Goal: Task Accomplishment & Management: Manage account settings

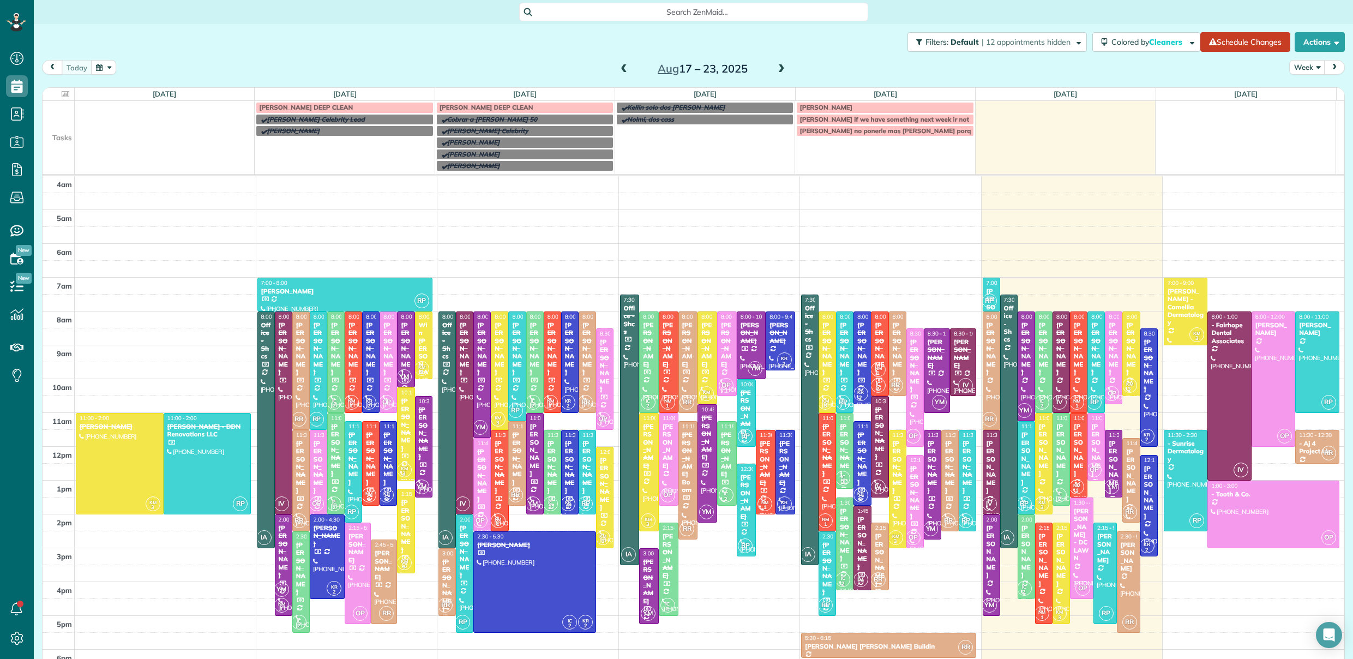
scroll to position [70, 0]
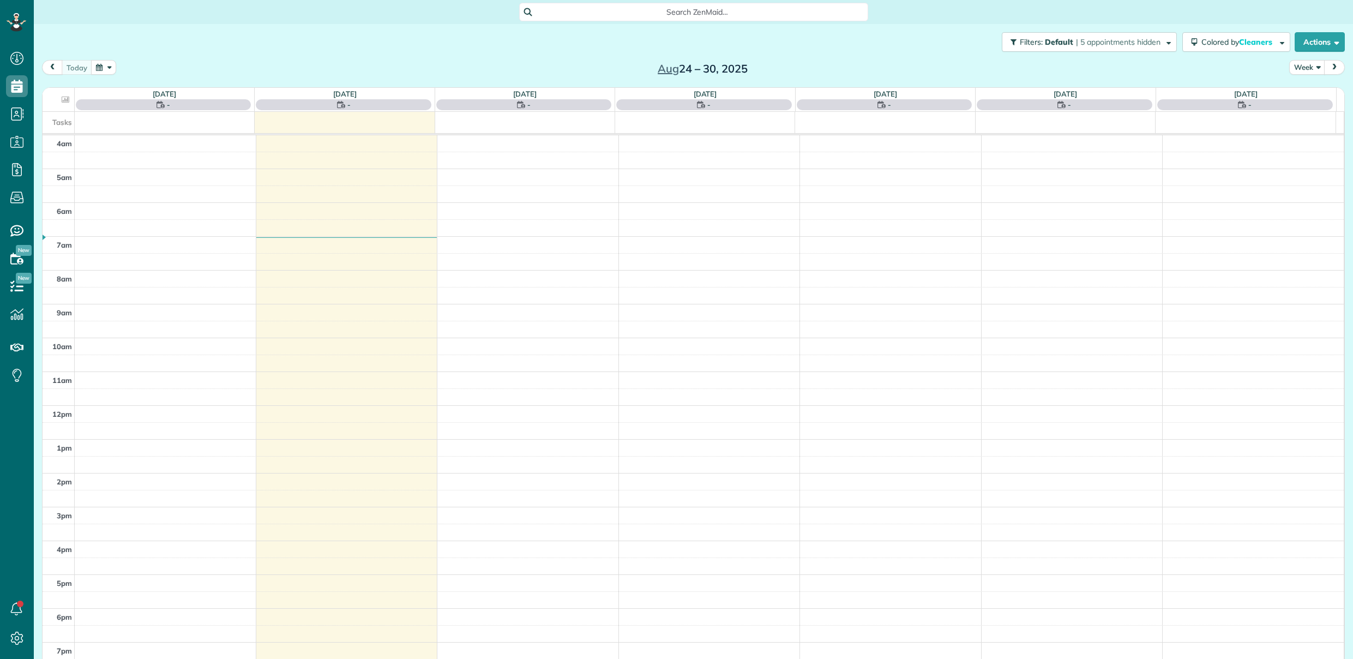
scroll to position [70, 0]
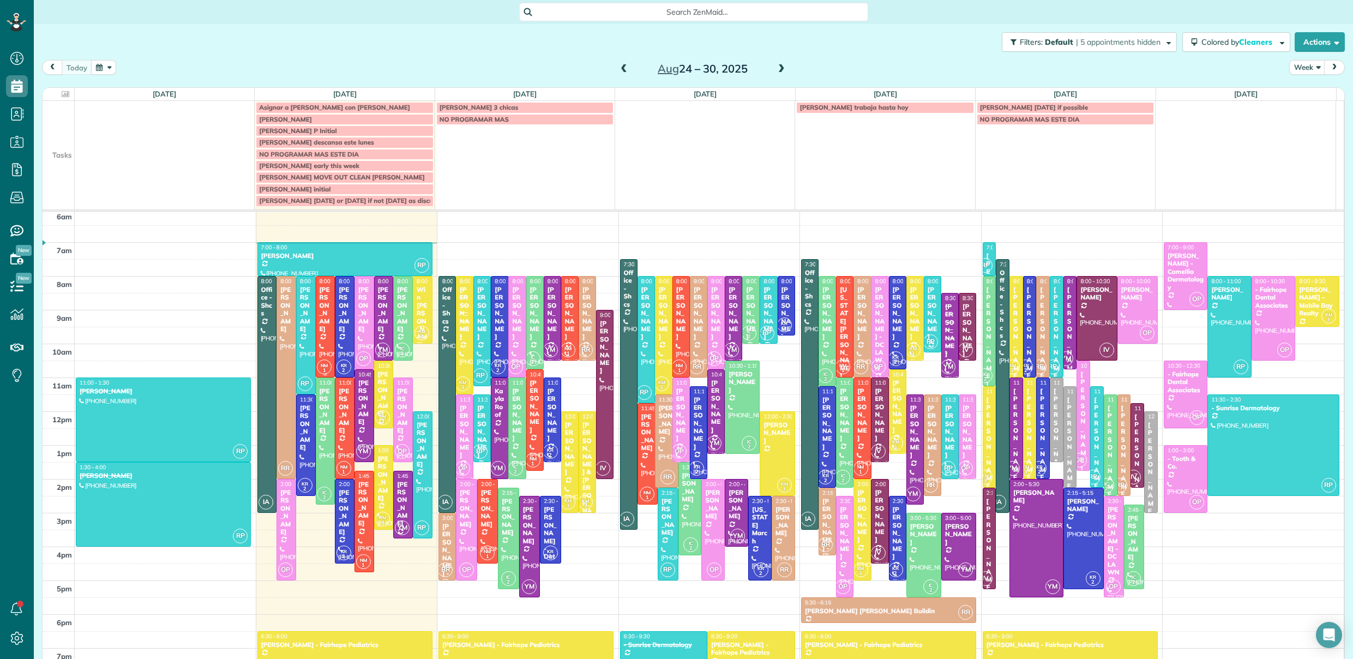
click at [320, 344] on div at bounding box center [325, 327] width 19 height 100
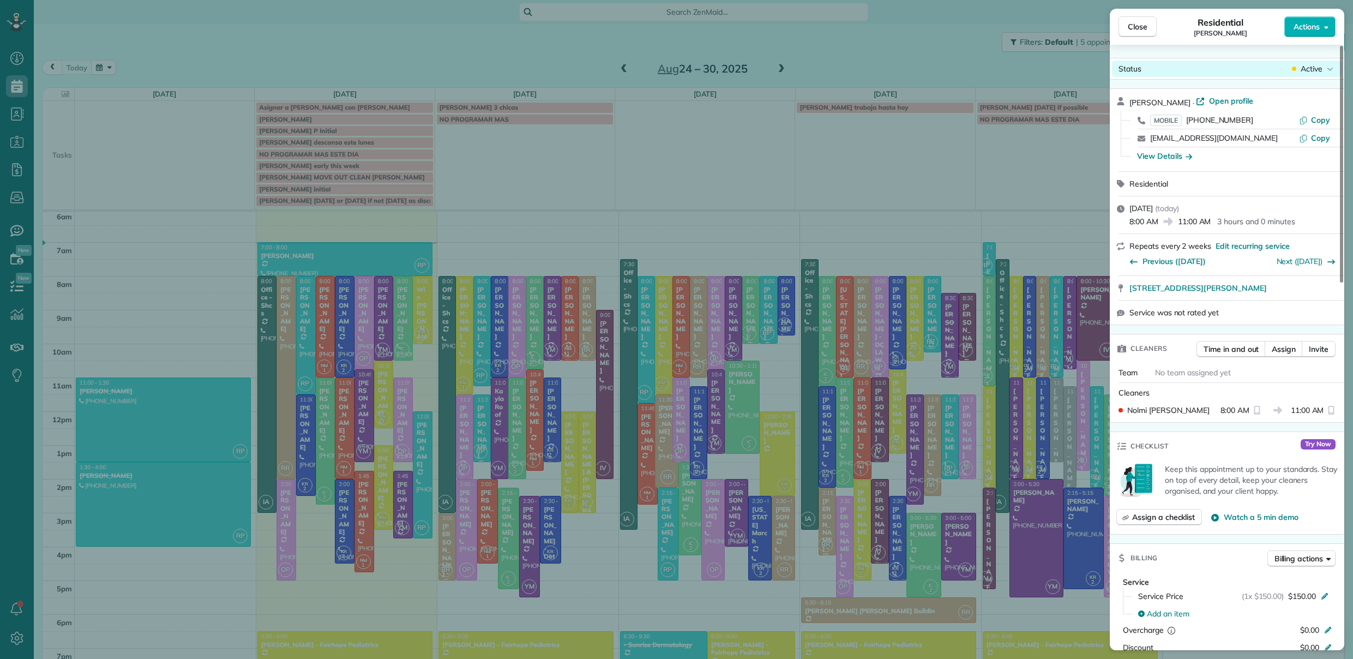
click at [1316, 69] on span "Active" at bounding box center [1312, 68] width 22 height 11
click at [1275, 116] on span "Cancelled" at bounding box center [1261, 119] width 34 height 11
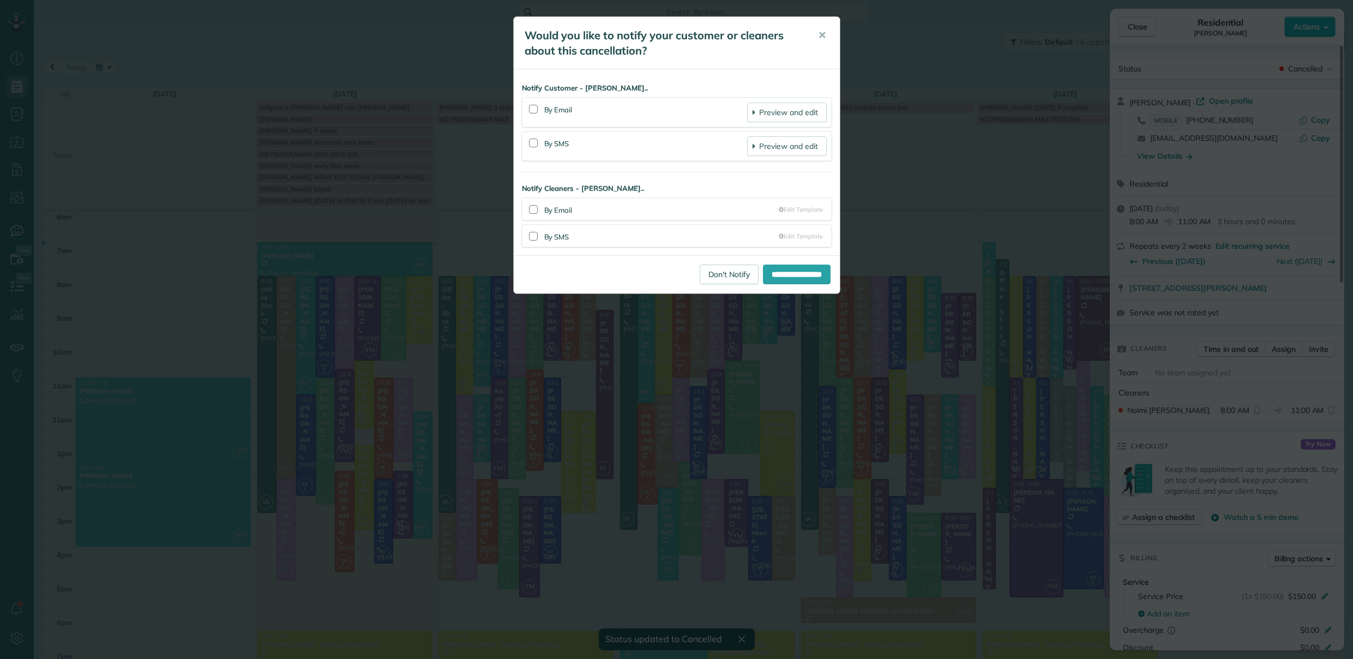
scroll to position [59, 0]
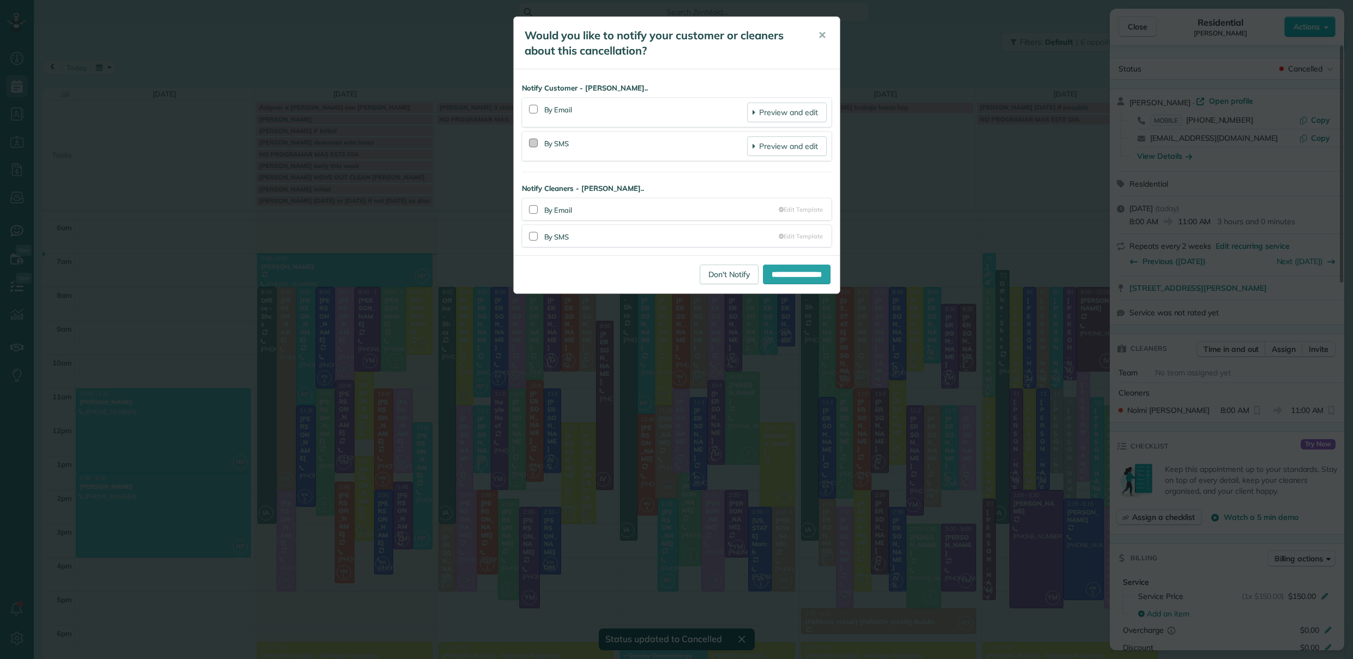
click at [535, 142] on div at bounding box center [533, 143] width 9 height 9
click at [531, 236] on div at bounding box center [533, 236] width 9 height 9
click at [532, 238] on div at bounding box center [533, 236] width 9 height 9
click at [534, 145] on div at bounding box center [533, 143] width 9 height 9
click at [816, 37] on button "✕" at bounding box center [822, 35] width 25 height 26
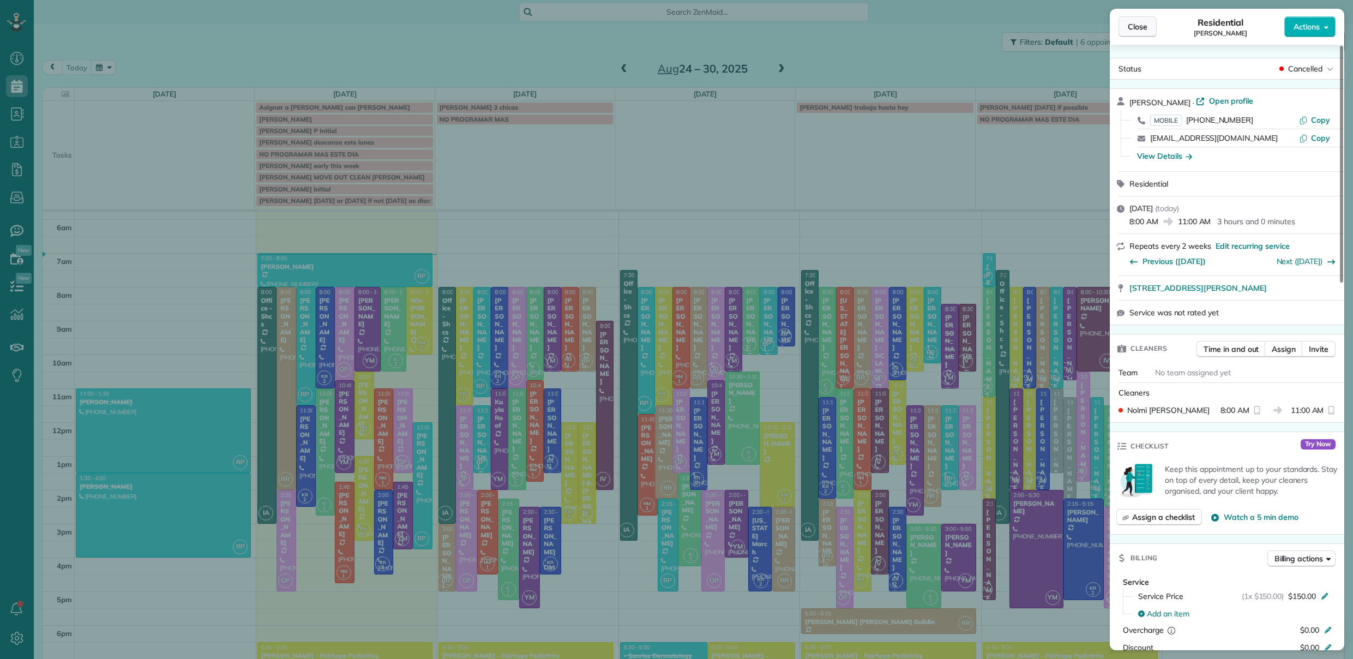
click at [1141, 31] on span "Close" at bounding box center [1138, 26] width 20 height 11
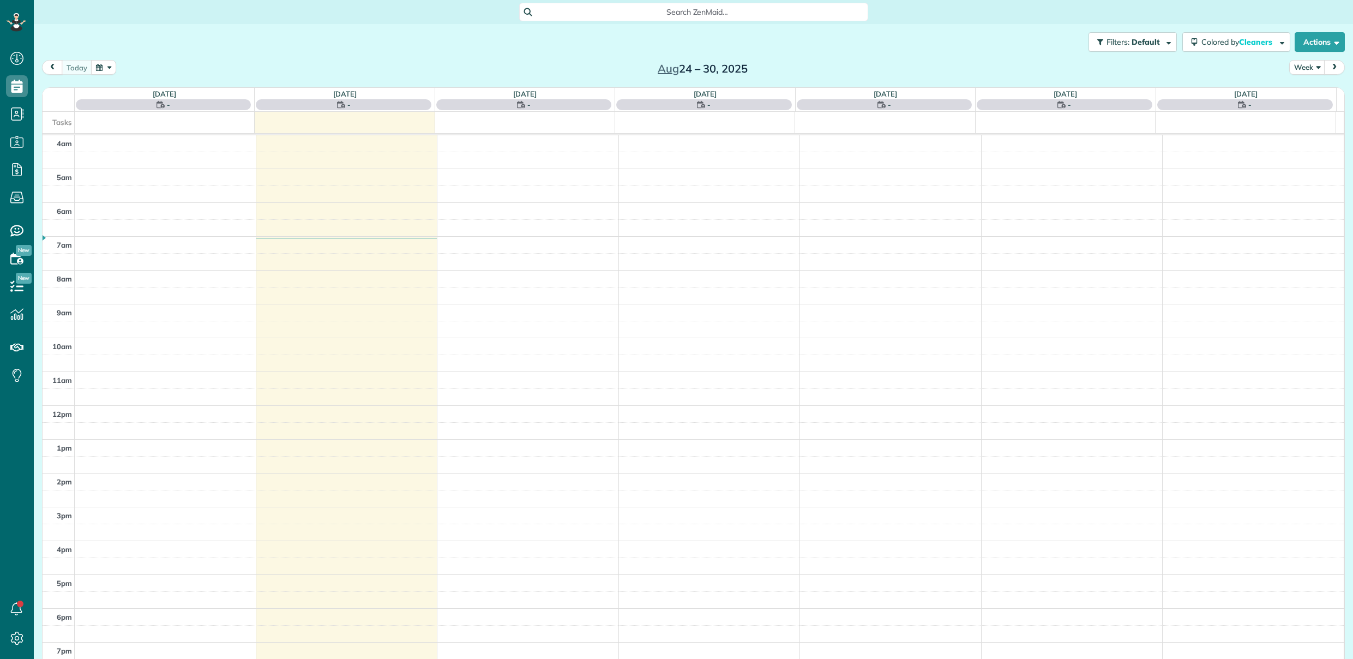
scroll to position [70, 0]
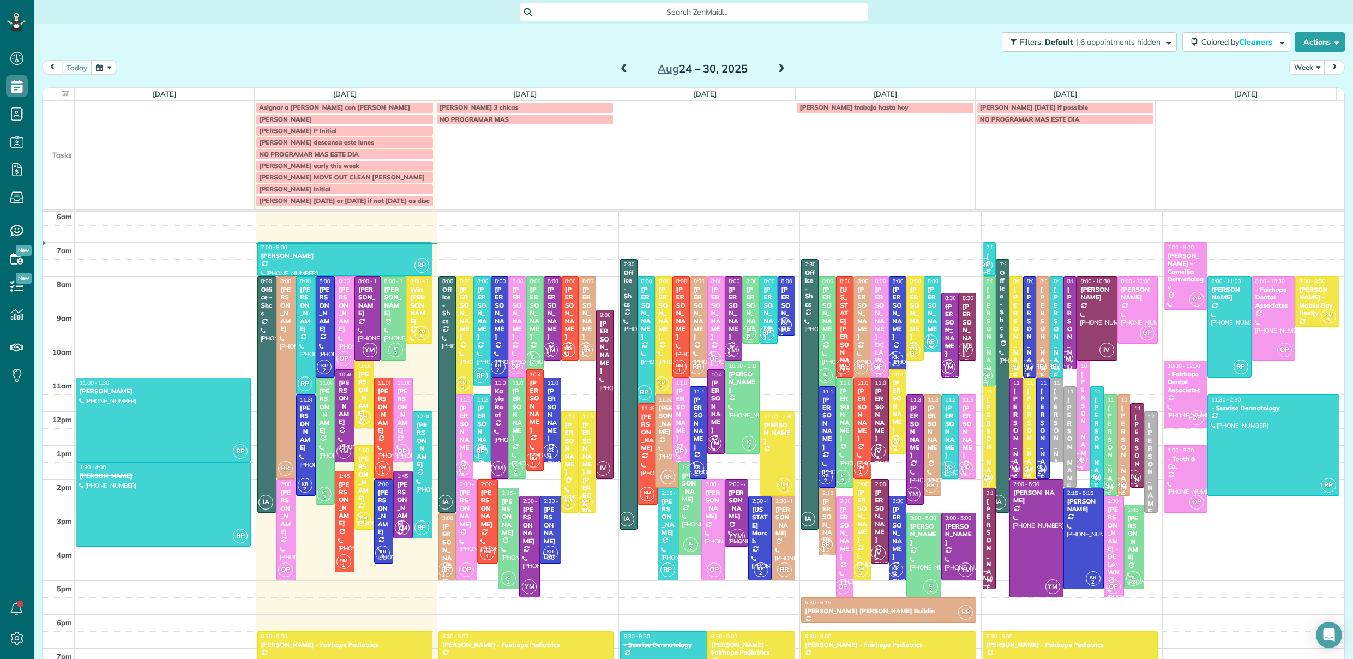
click at [338, 307] on div "[PERSON_NAME]" at bounding box center [344, 309] width 13 height 47
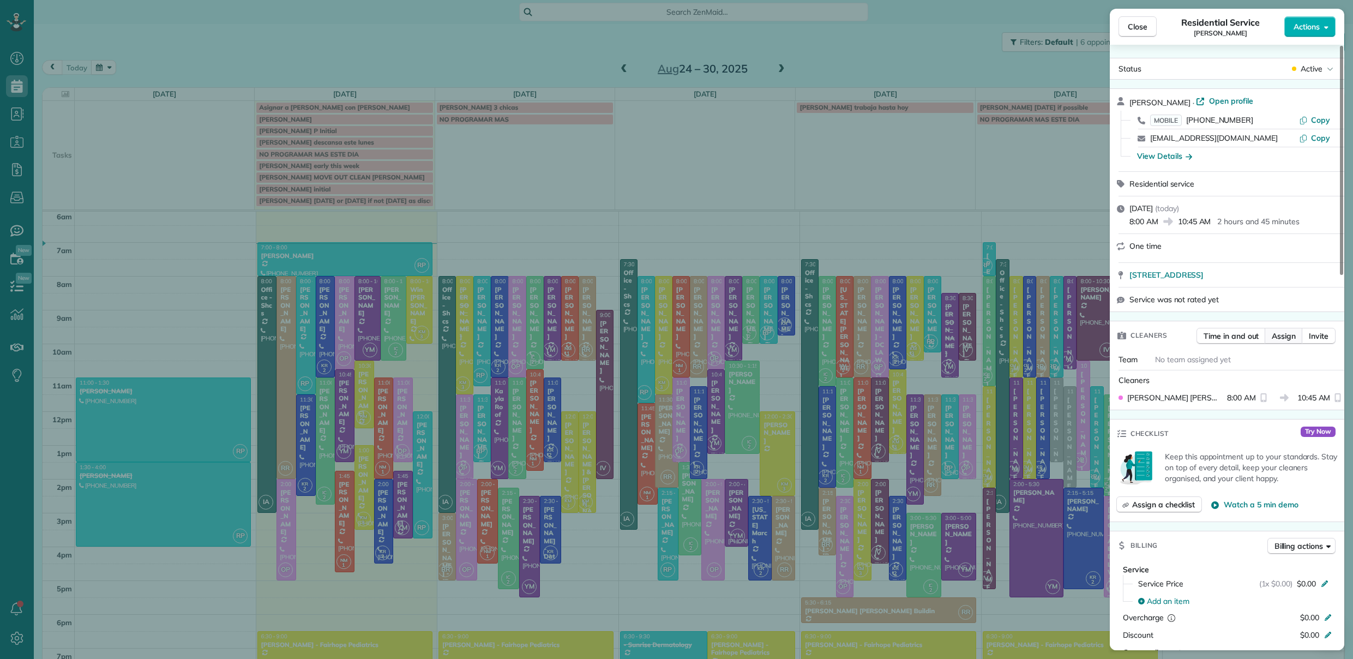
click at [1289, 341] on span "Assign" at bounding box center [1284, 336] width 24 height 11
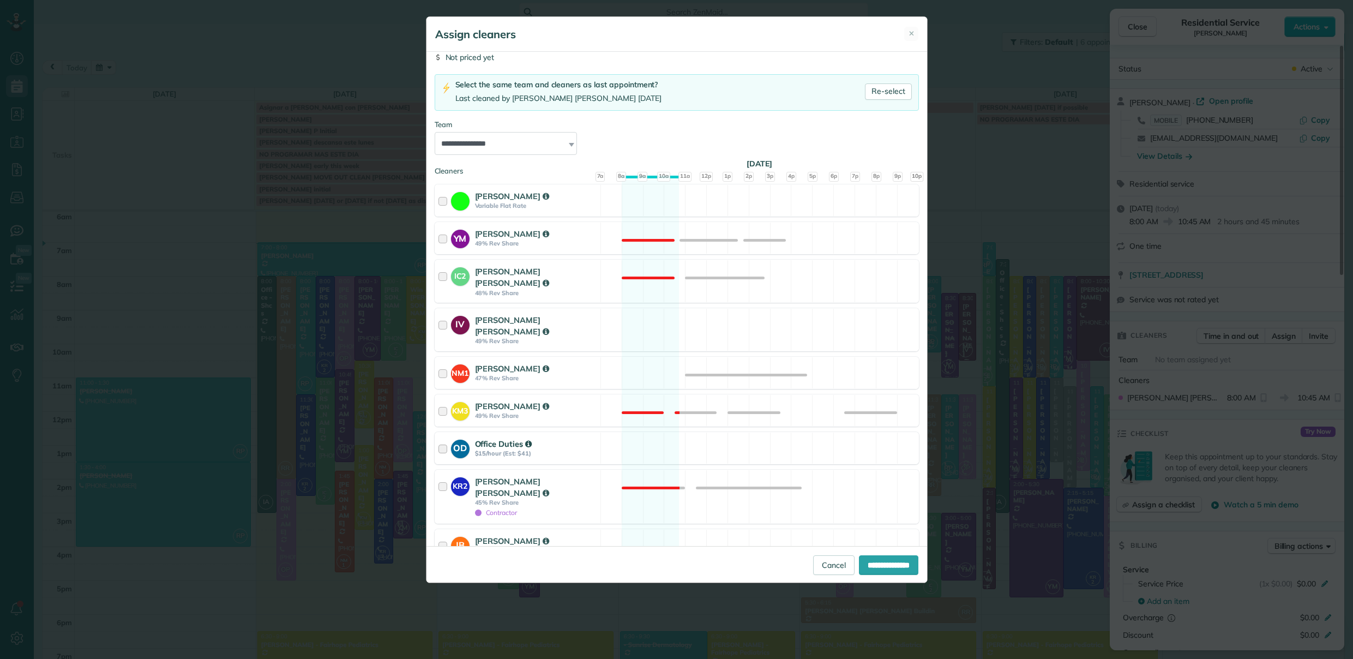
scroll to position [85, 0]
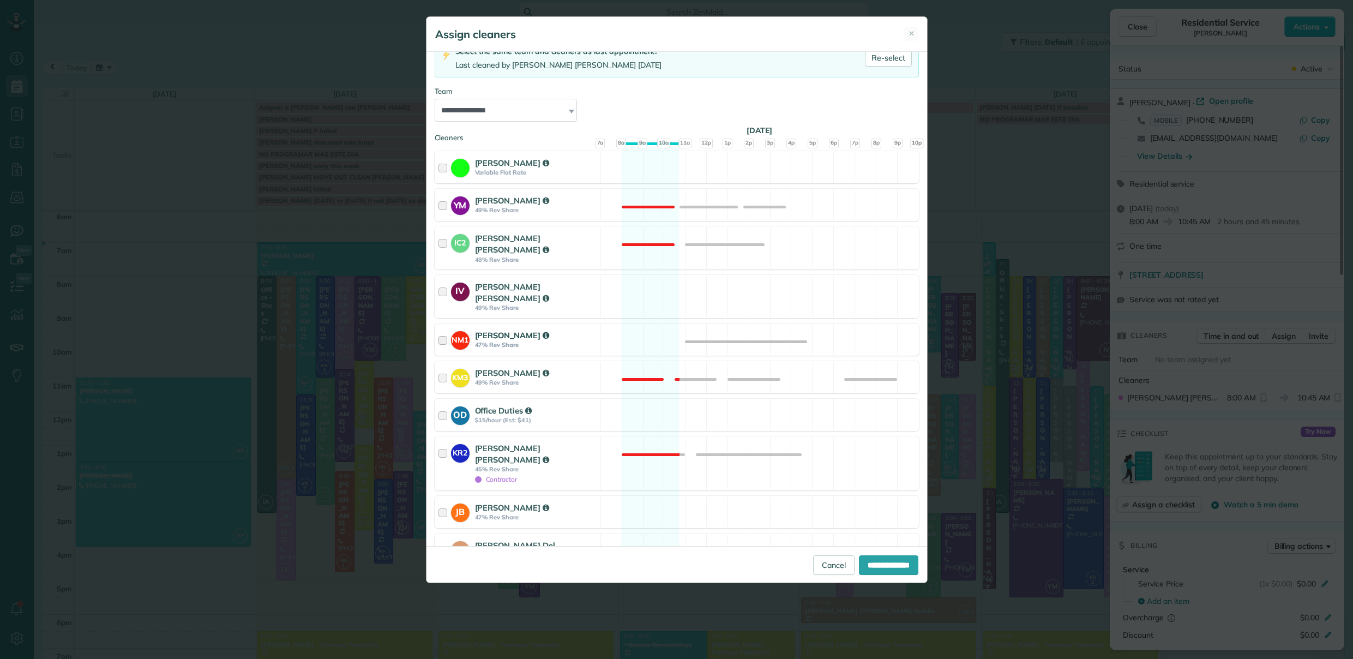
click at [445, 333] on div at bounding box center [445, 339] width 13 height 20
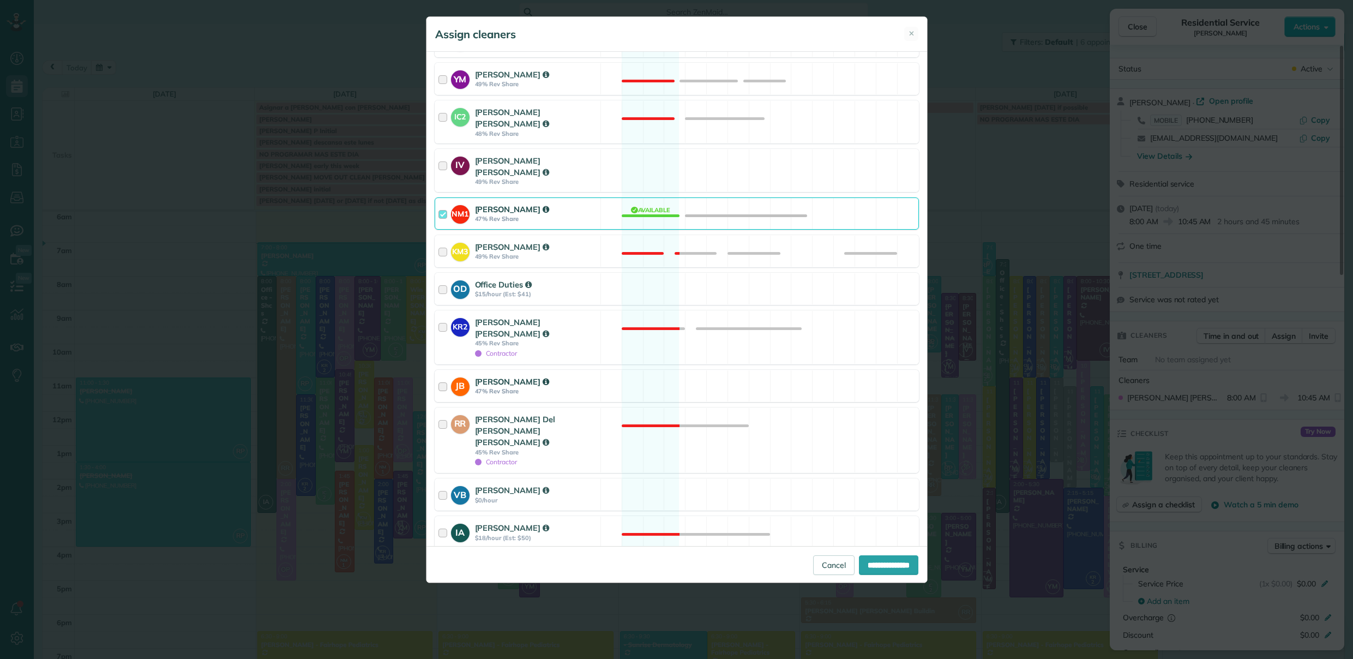
scroll to position [327, 0]
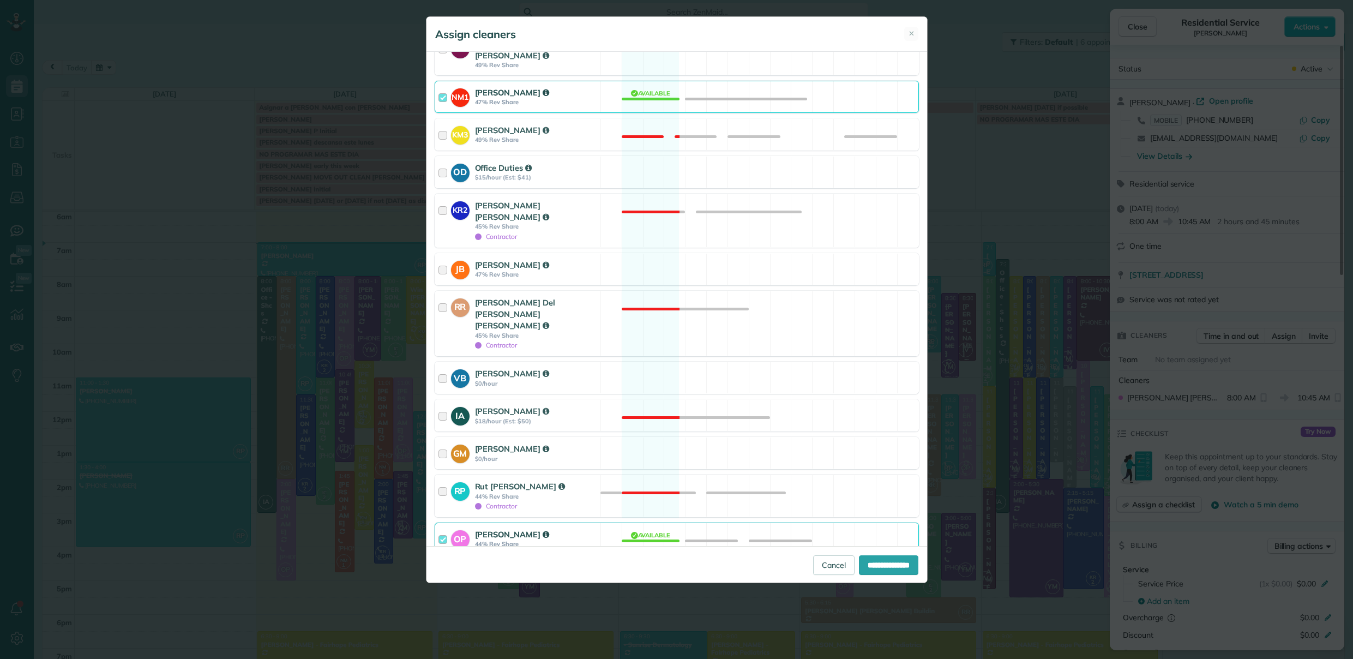
click at [444, 529] on div at bounding box center [445, 544] width 13 height 31
click at [887, 560] on input "**********" at bounding box center [888, 565] width 59 height 20
type input "**********"
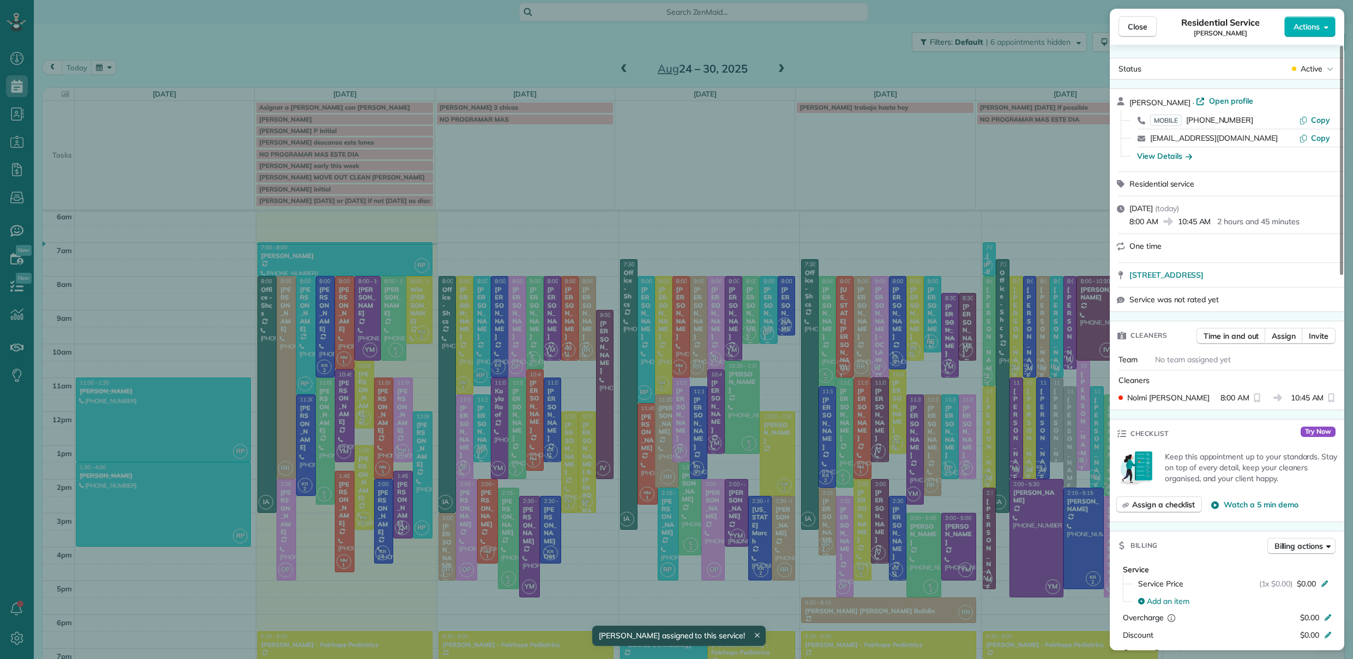
scroll to position [59, 0]
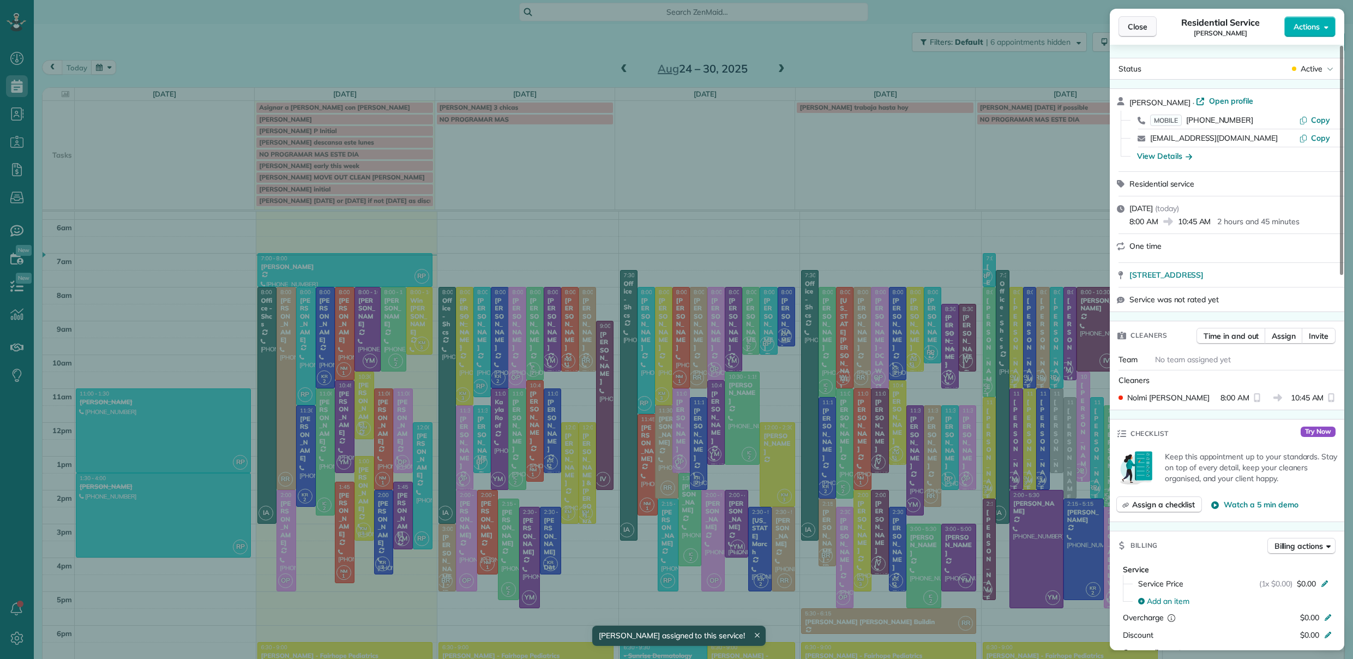
click at [1138, 27] on span "Close" at bounding box center [1138, 26] width 20 height 11
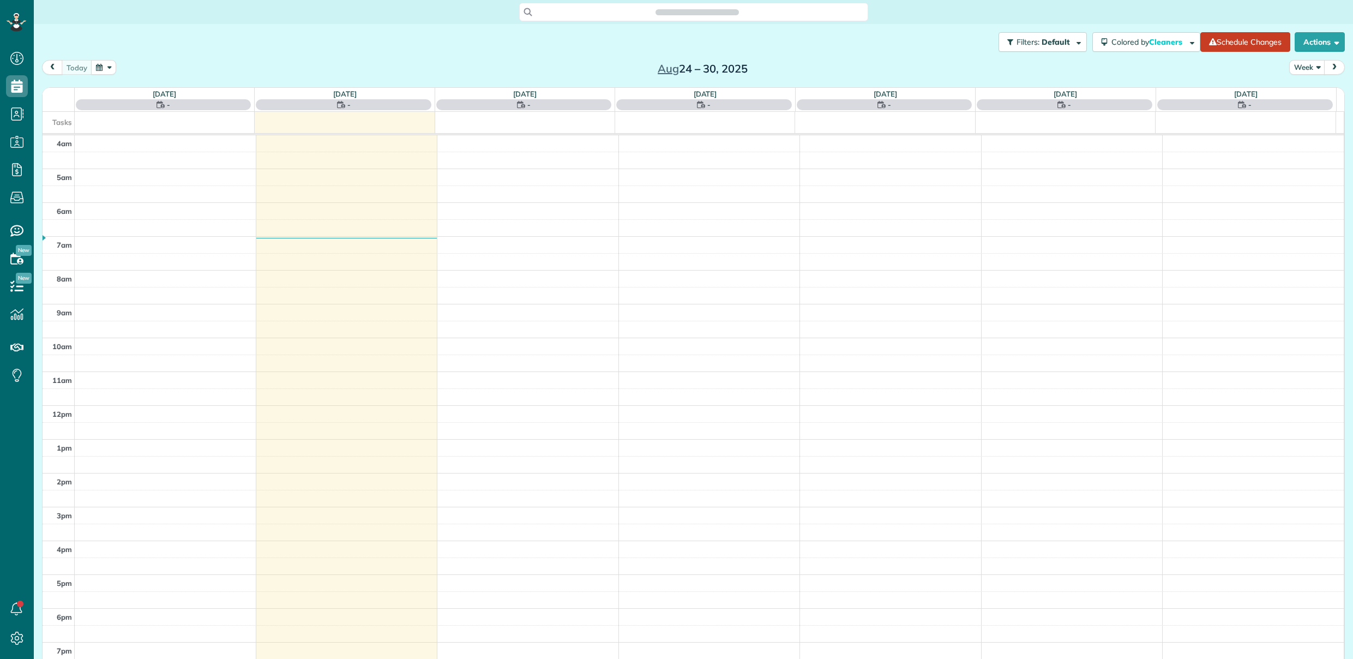
scroll to position [70, 0]
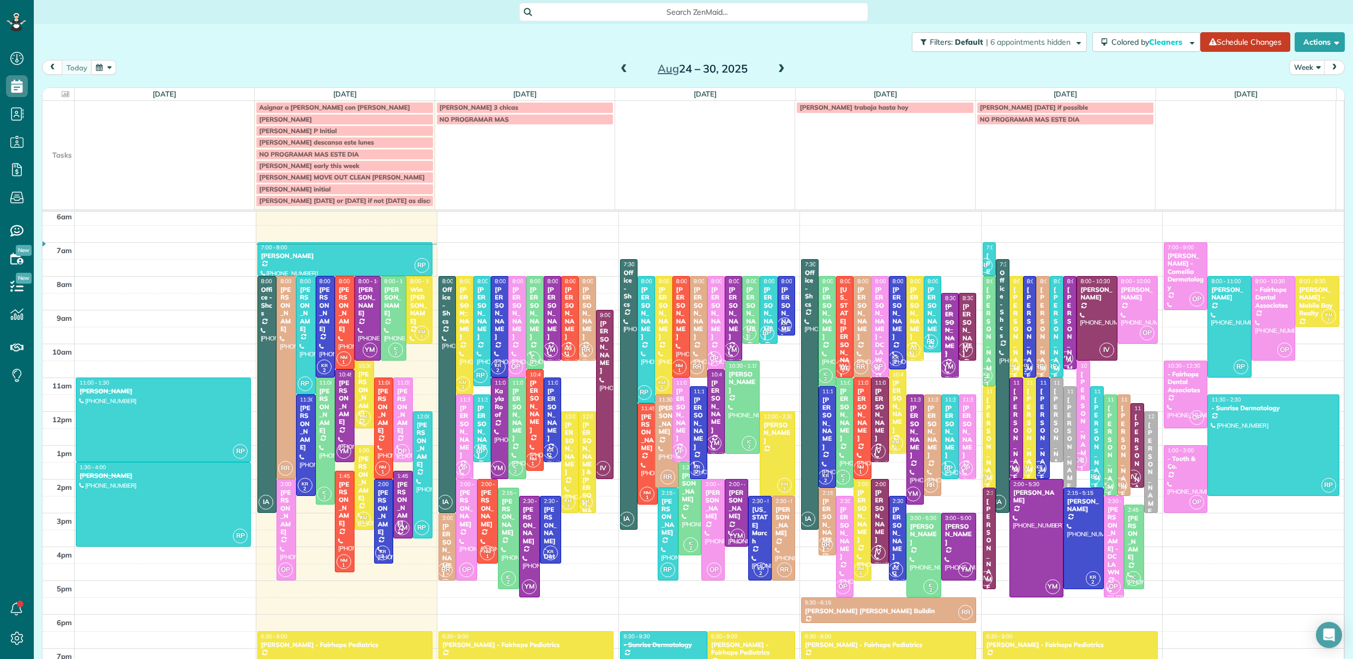
click at [359, 400] on div "Heather Quinlan" at bounding box center [364, 393] width 13 height 47
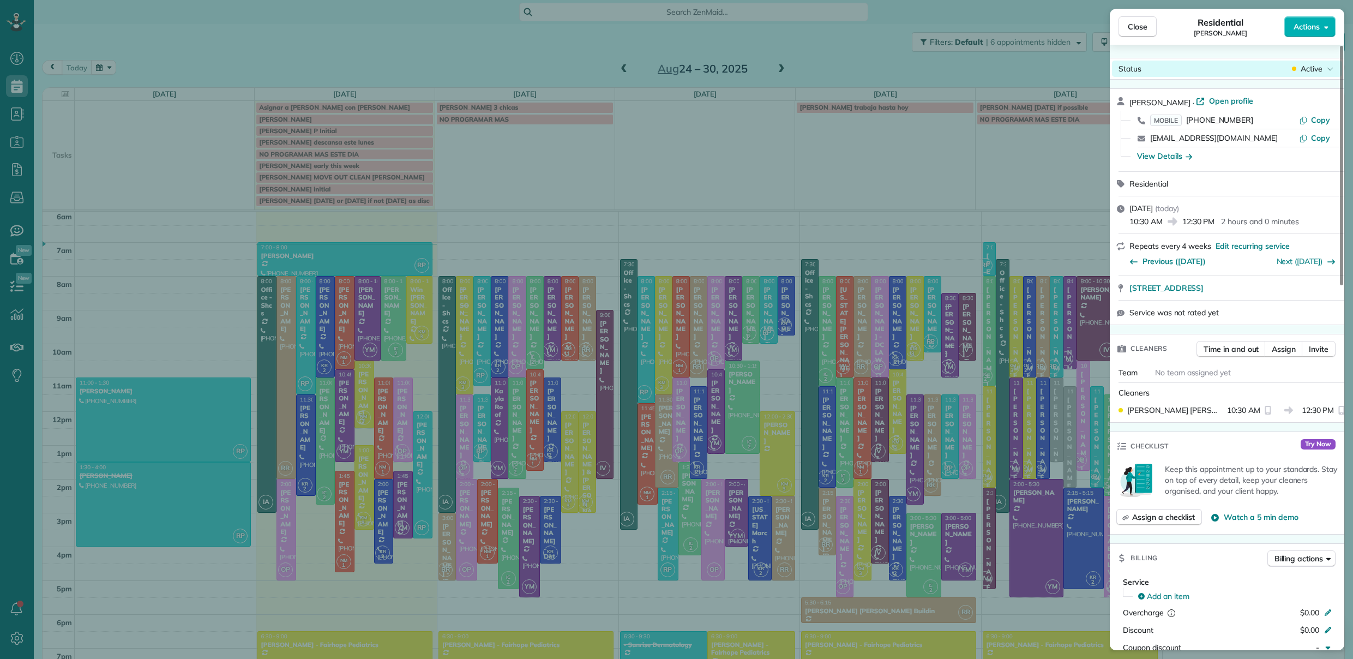
click at [1311, 67] on span "Active" at bounding box center [1312, 68] width 22 height 11
click at [1269, 121] on span "Cancelled" at bounding box center [1261, 119] width 34 height 11
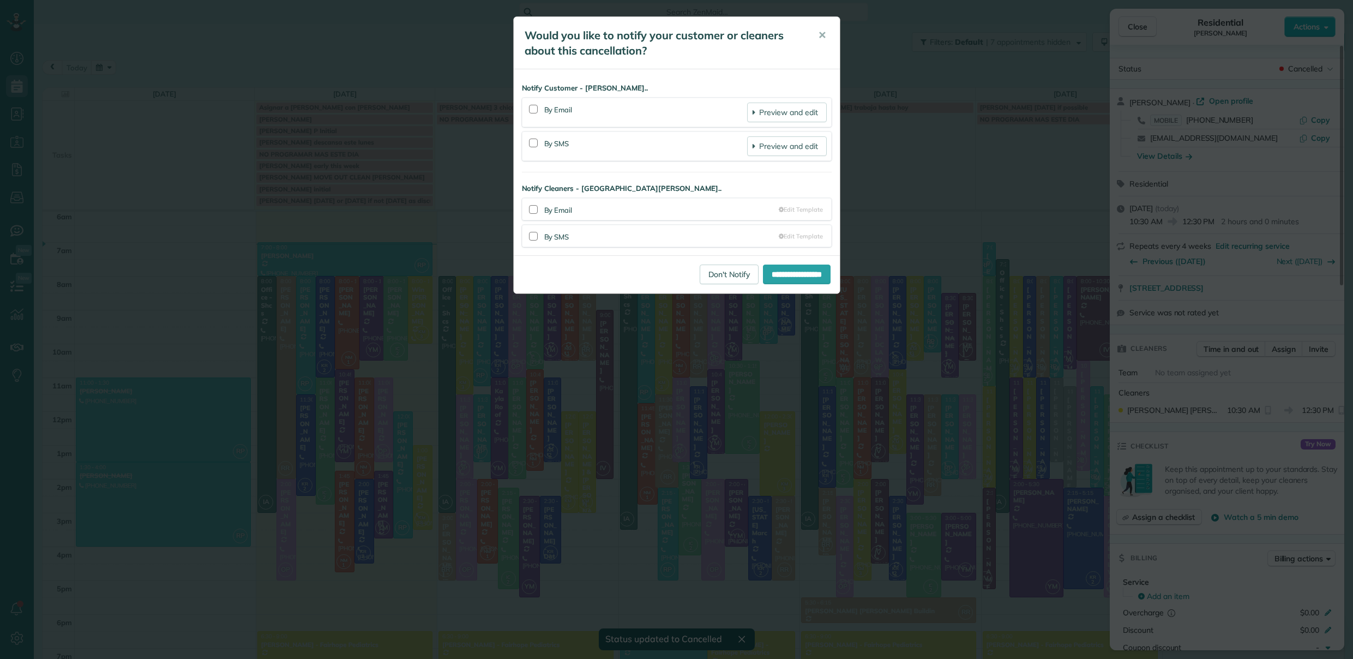
scroll to position [59, 0]
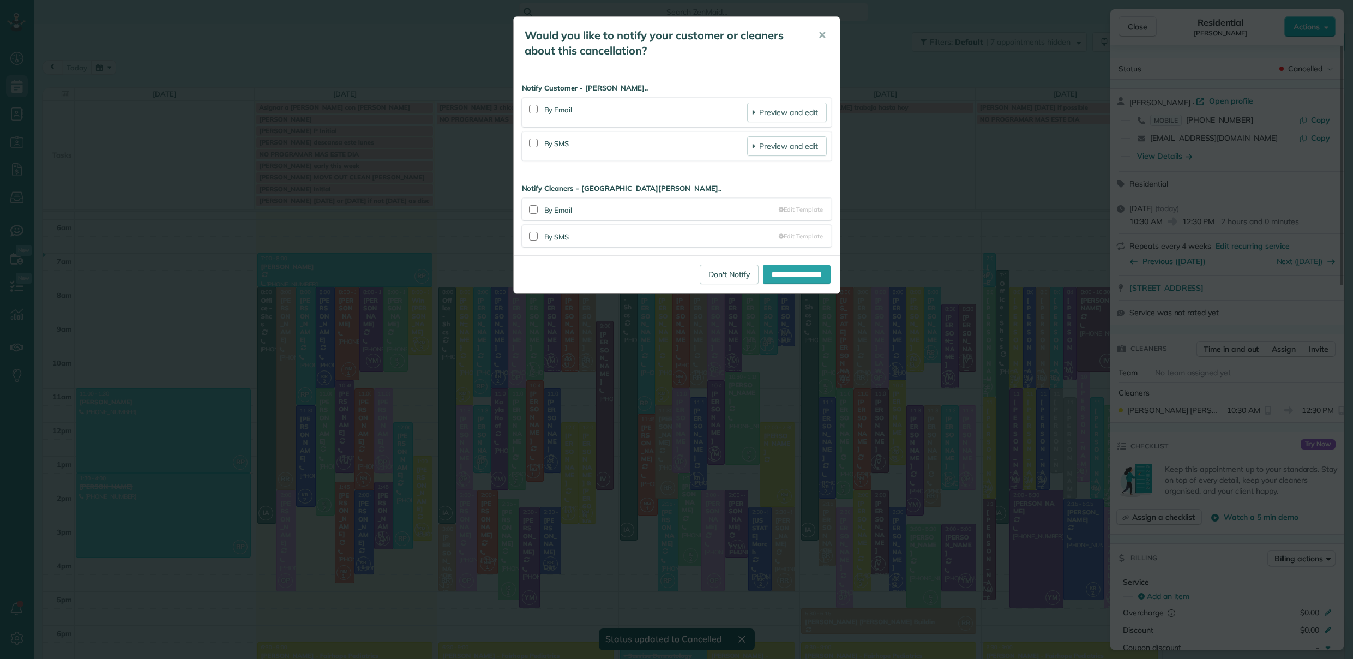
drag, startPoint x: 533, startPoint y: 142, endPoint x: 536, endPoint y: 196, distance: 54.6
click at [533, 145] on div at bounding box center [533, 143] width 9 height 9
click at [531, 233] on div at bounding box center [533, 236] width 9 height 9
click at [817, 275] on input "**********" at bounding box center [797, 275] width 68 height 20
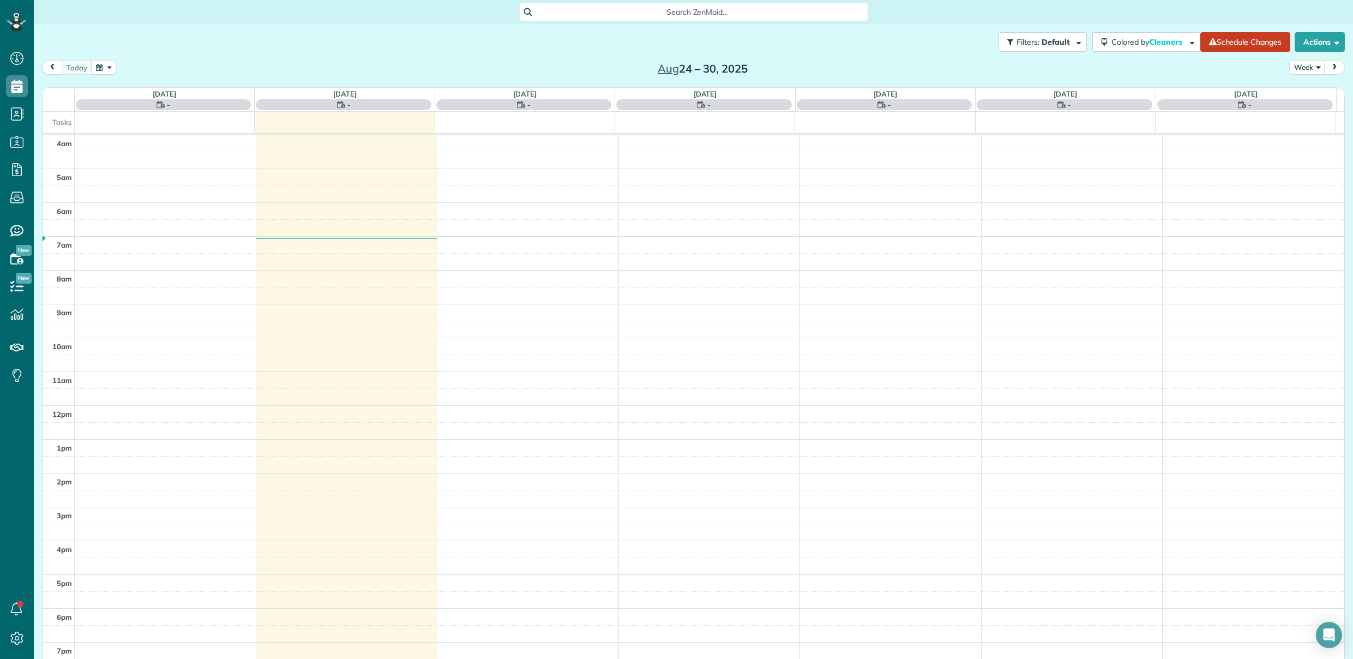
scroll to position [70, 0]
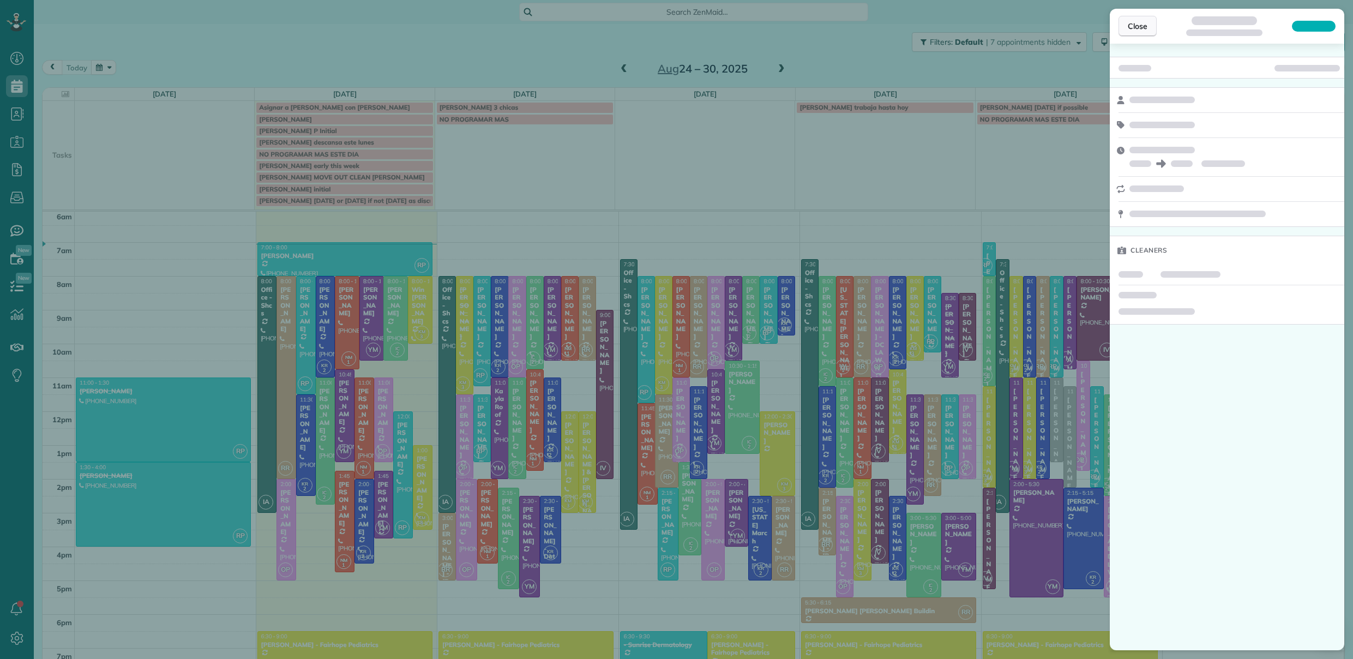
click at [1141, 28] on span "Close" at bounding box center [1138, 26] width 20 height 11
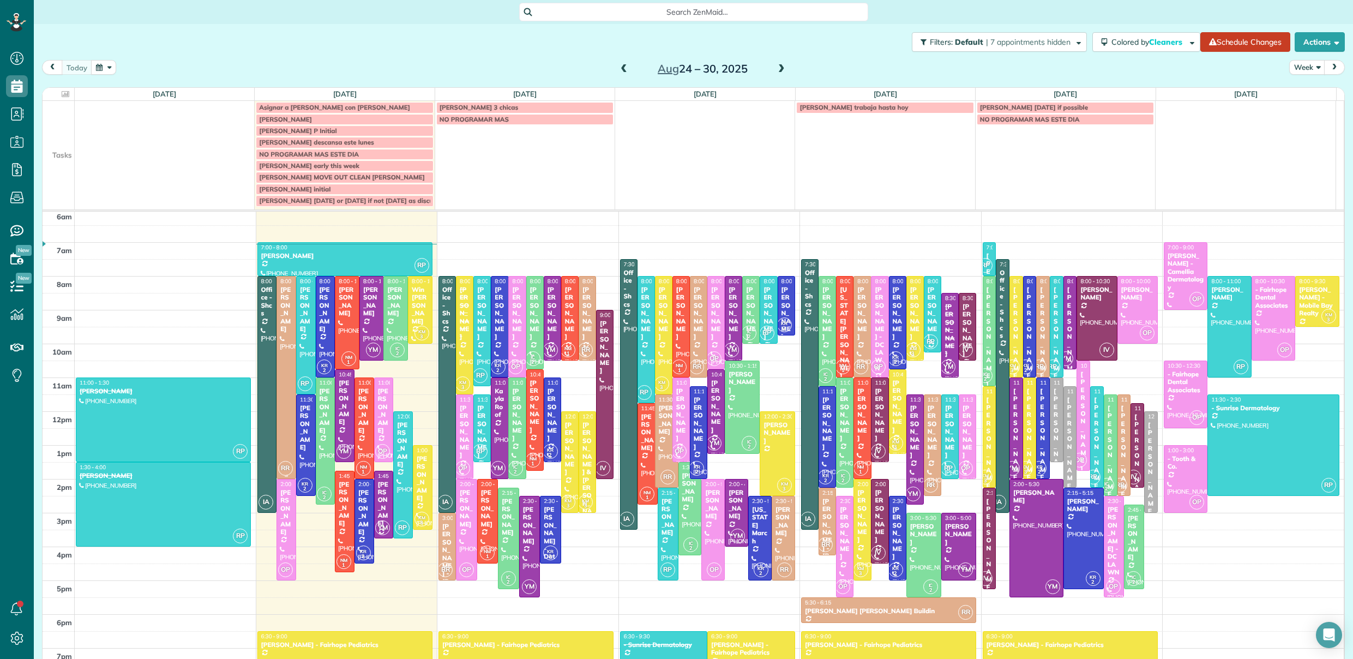
click at [284, 385] on div at bounding box center [286, 378] width 19 height 202
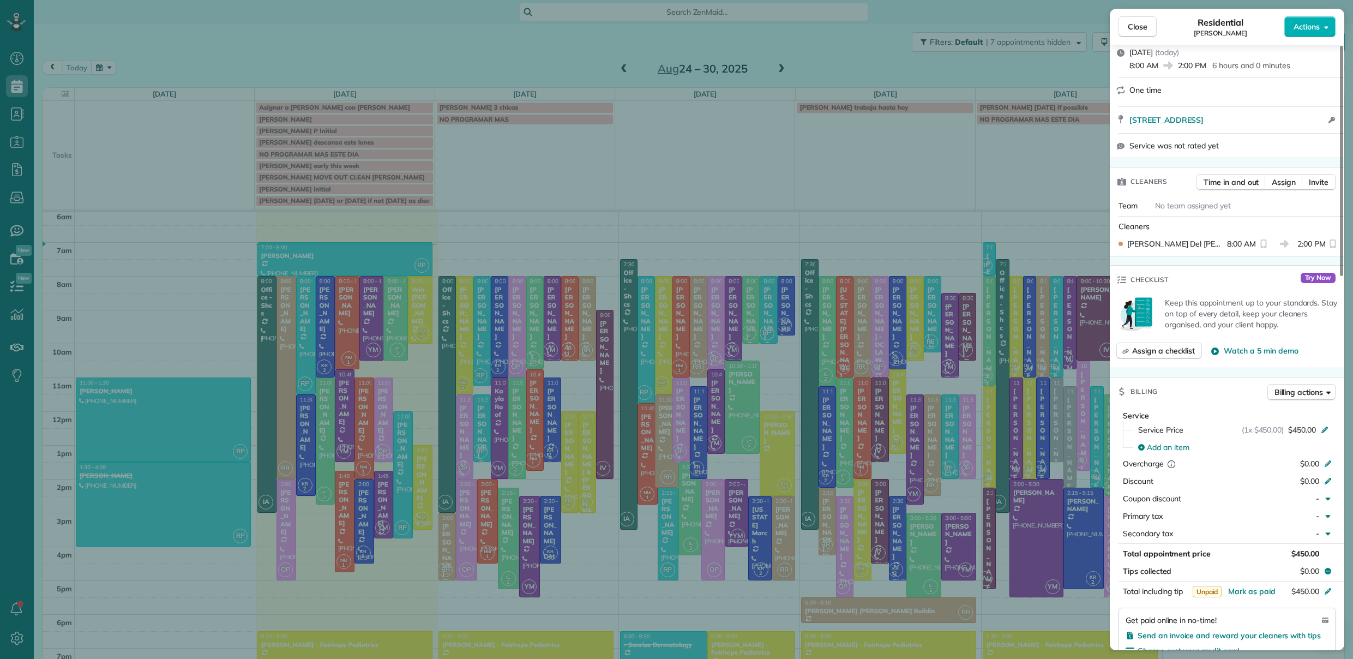
scroll to position [142, 0]
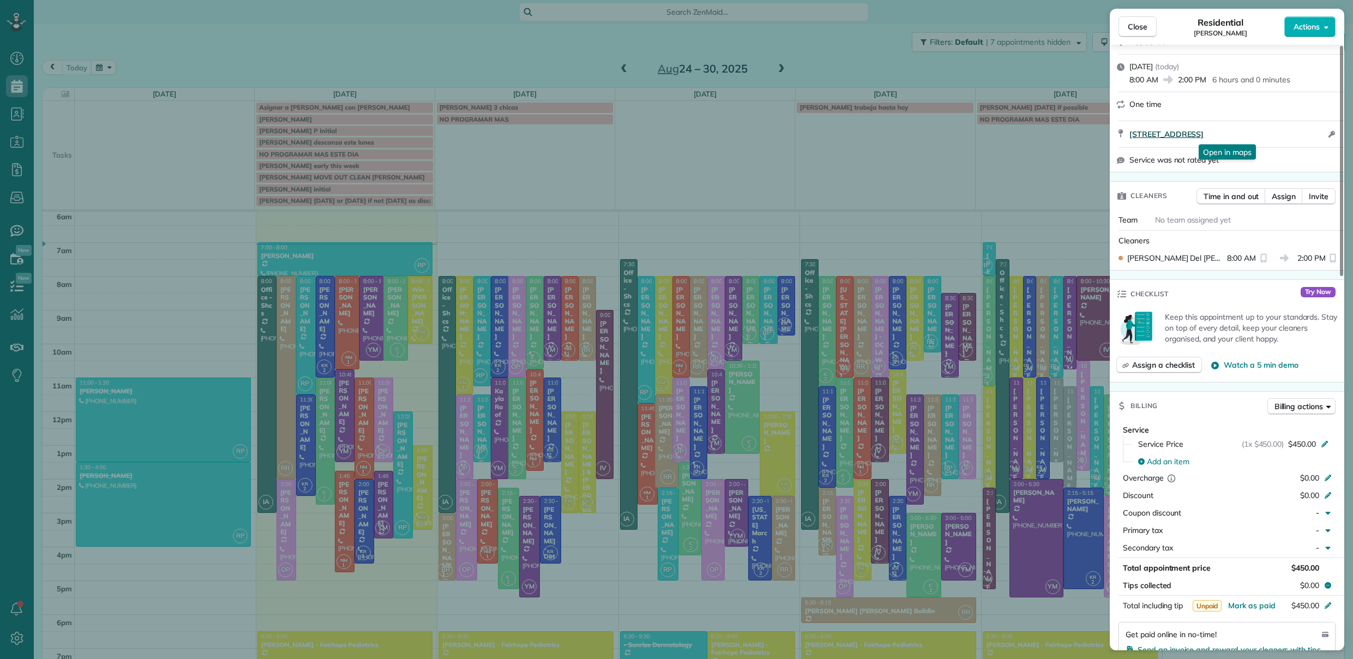
click at [1166, 136] on span "546 Seagrass Circle Daphne AL 36526" at bounding box center [1167, 134] width 74 height 11
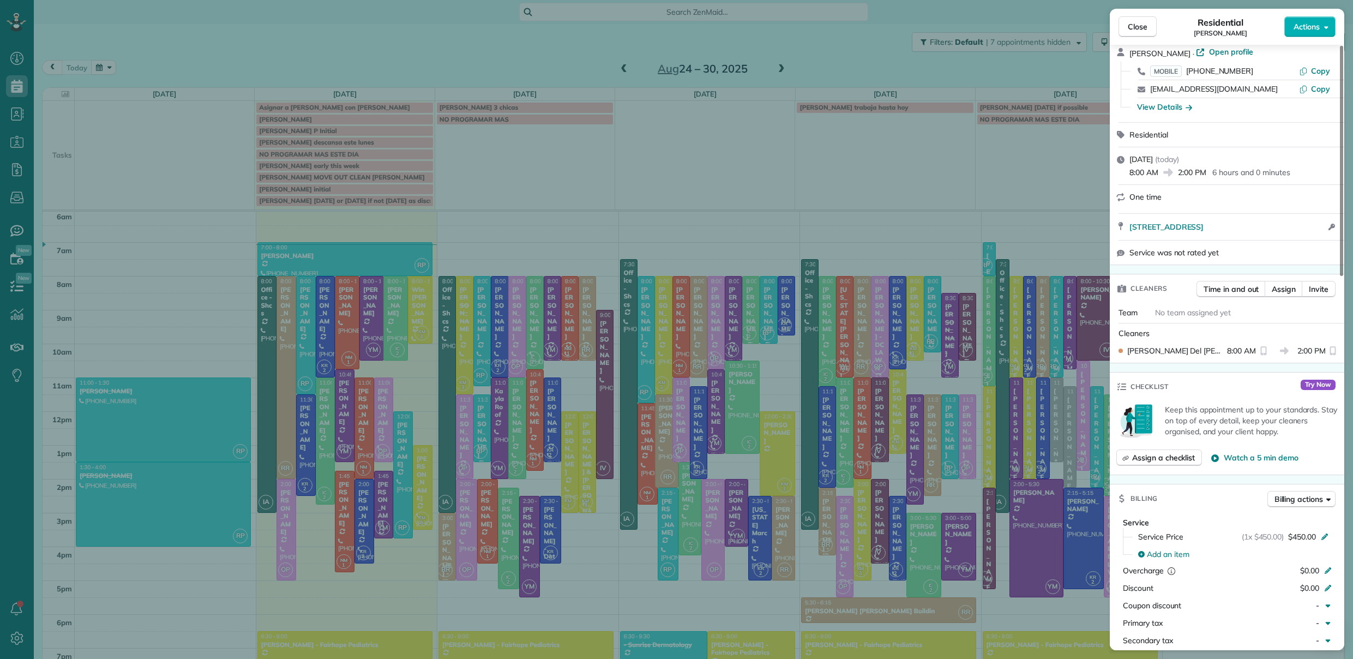
scroll to position [35, 0]
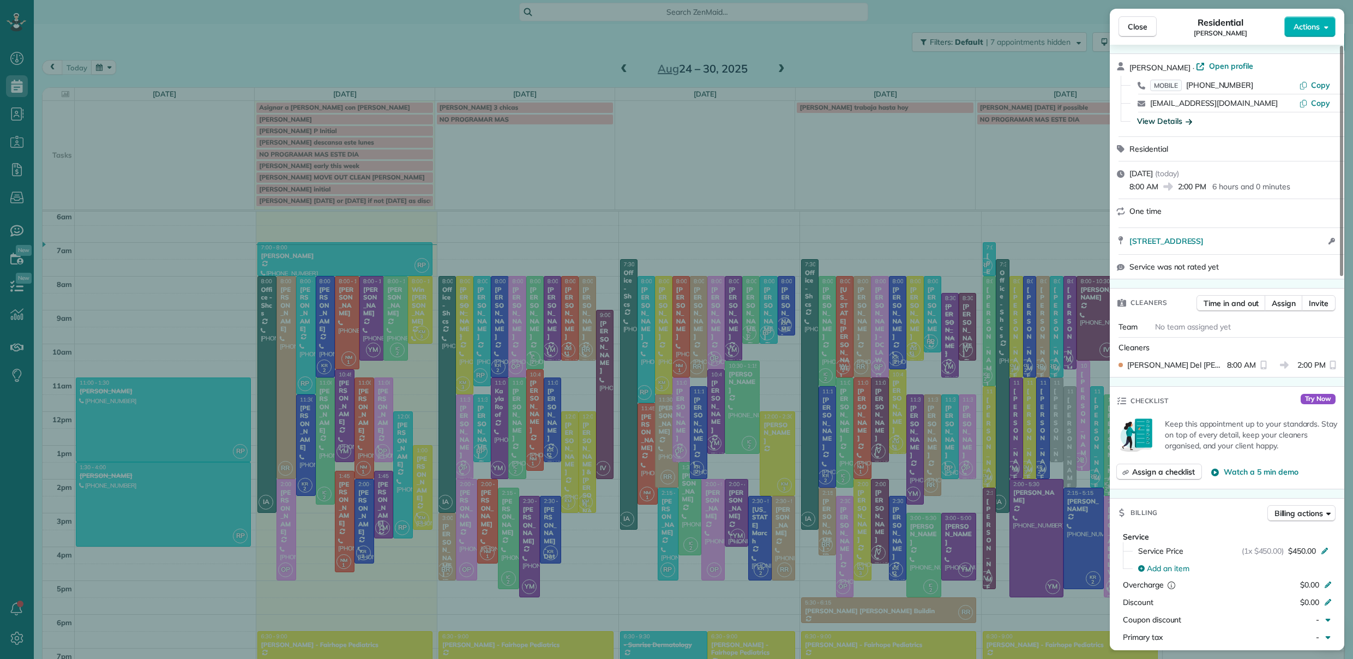
click at [1164, 121] on div "View Details" at bounding box center [1164, 121] width 55 height 11
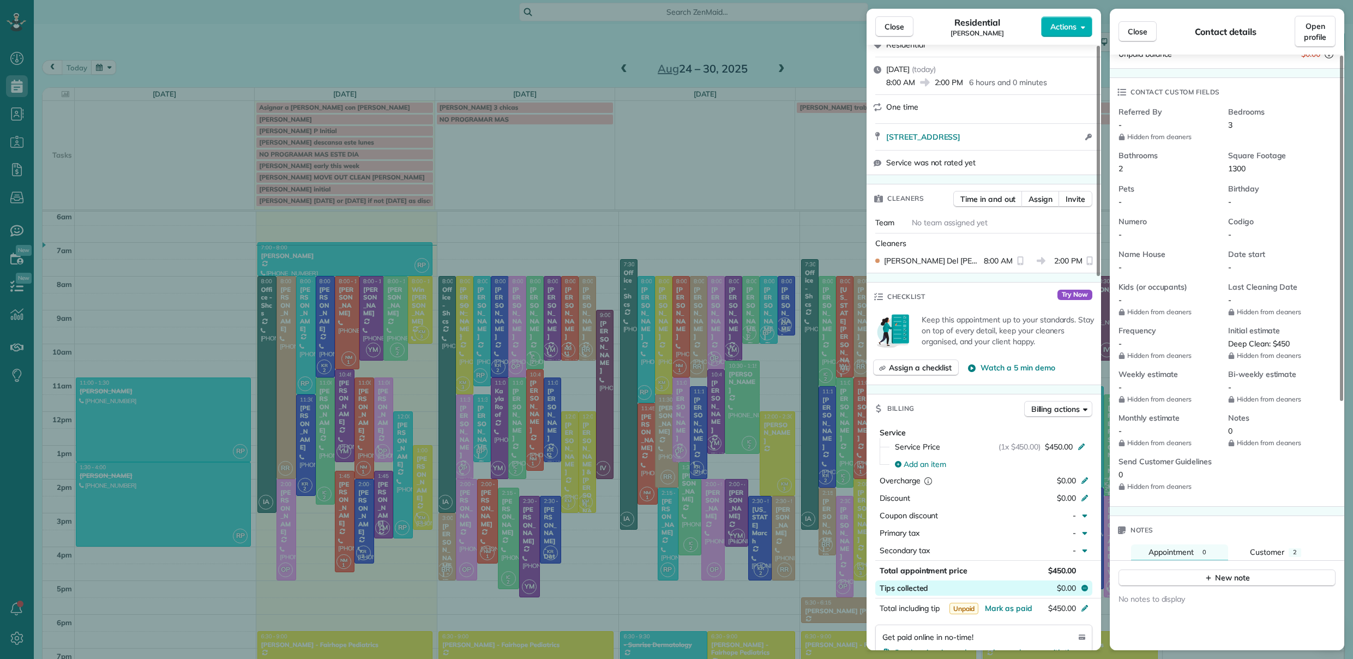
scroll to position [61, 0]
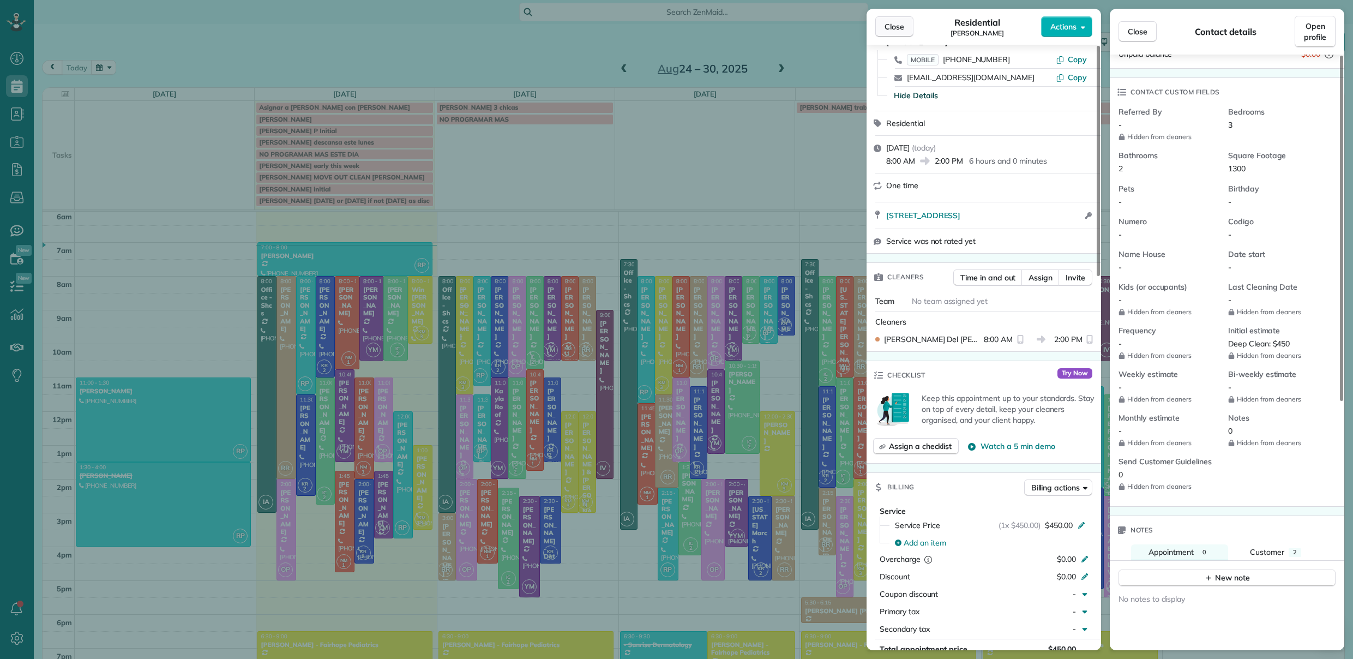
click at [895, 32] on span "Close" at bounding box center [895, 26] width 20 height 11
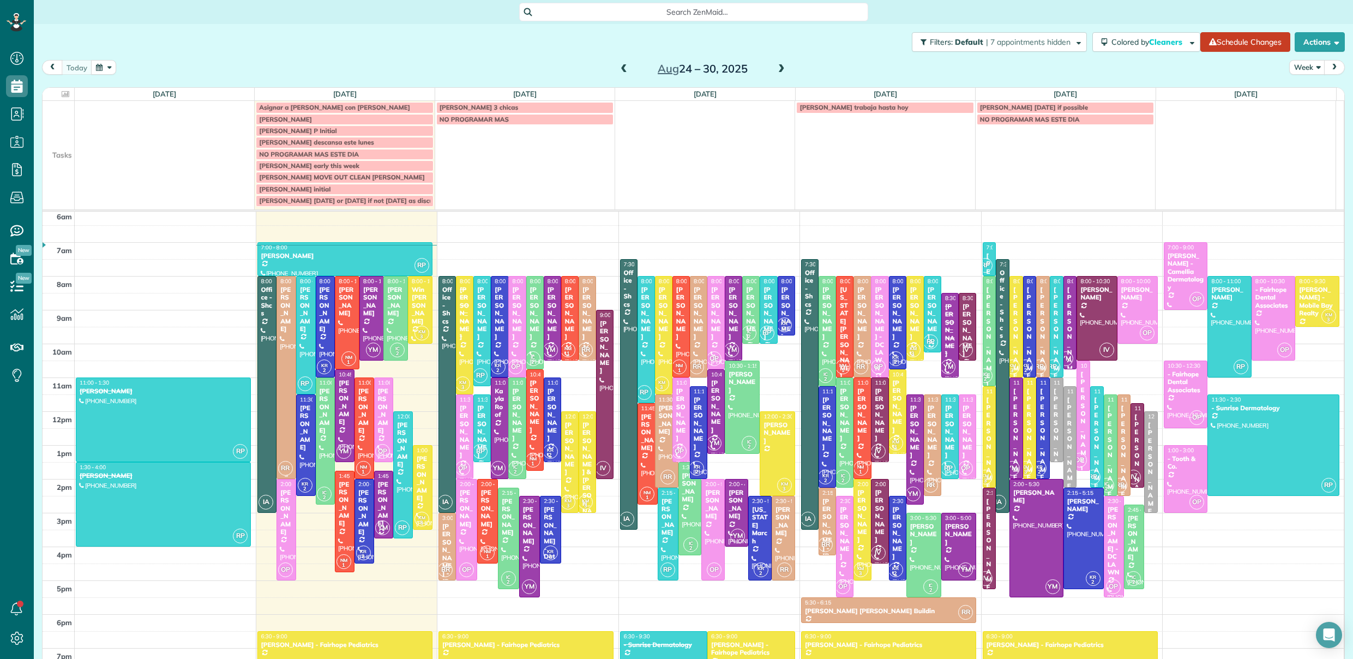
click at [284, 364] on div at bounding box center [286, 378] width 19 height 202
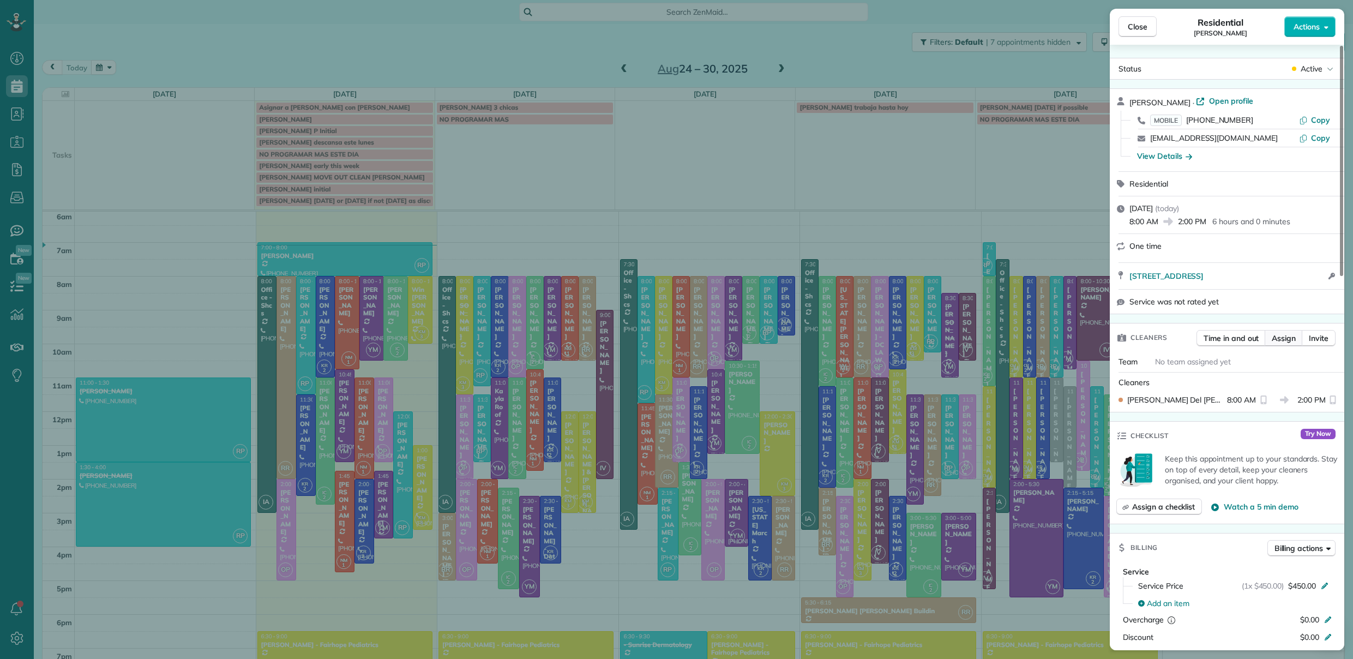
click at [1275, 338] on span "Assign" at bounding box center [1284, 338] width 24 height 11
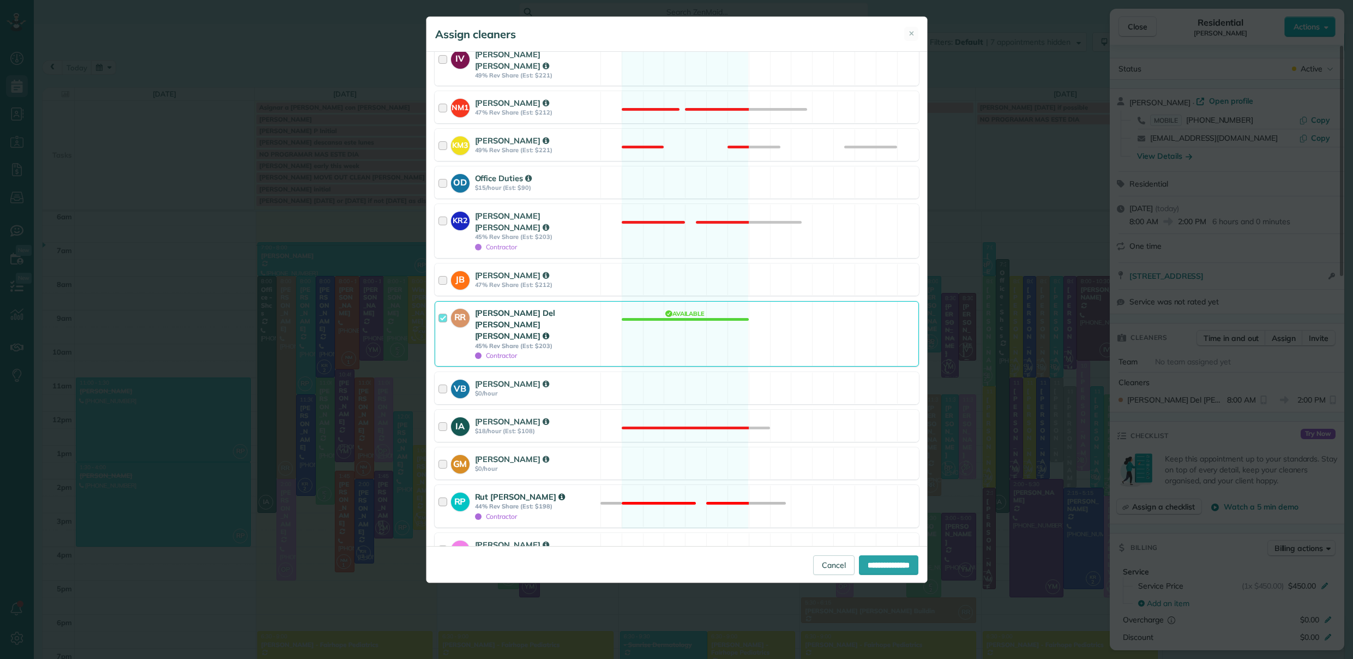
scroll to position [282, 0]
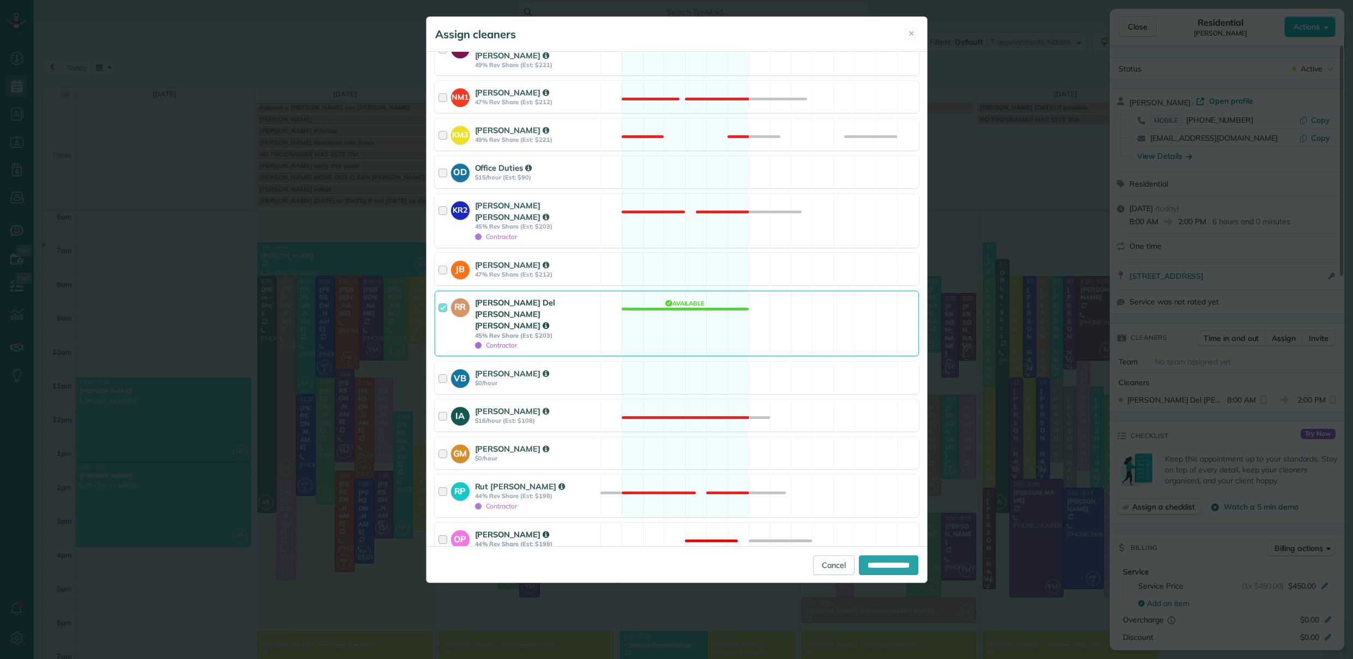
click at [440, 529] on div at bounding box center [445, 544] width 13 height 31
click at [877, 562] on input "**********" at bounding box center [888, 565] width 59 height 20
type input "**********"
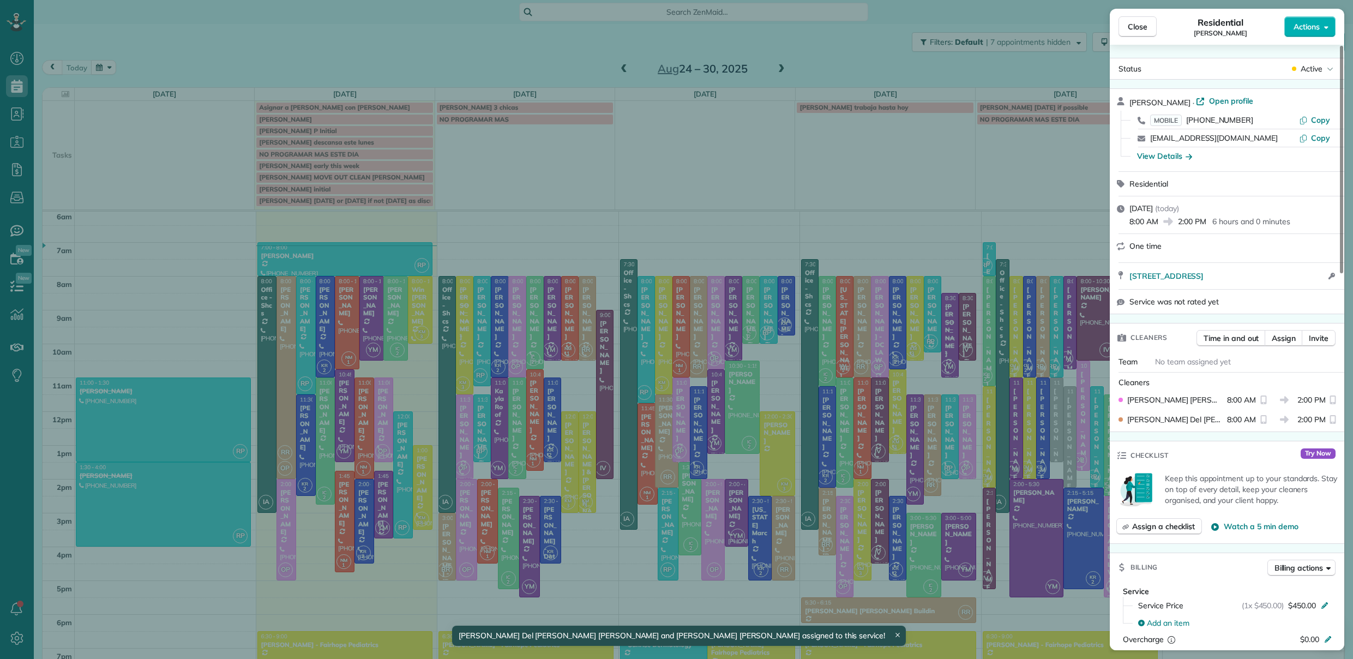
scroll to position [59, 0]
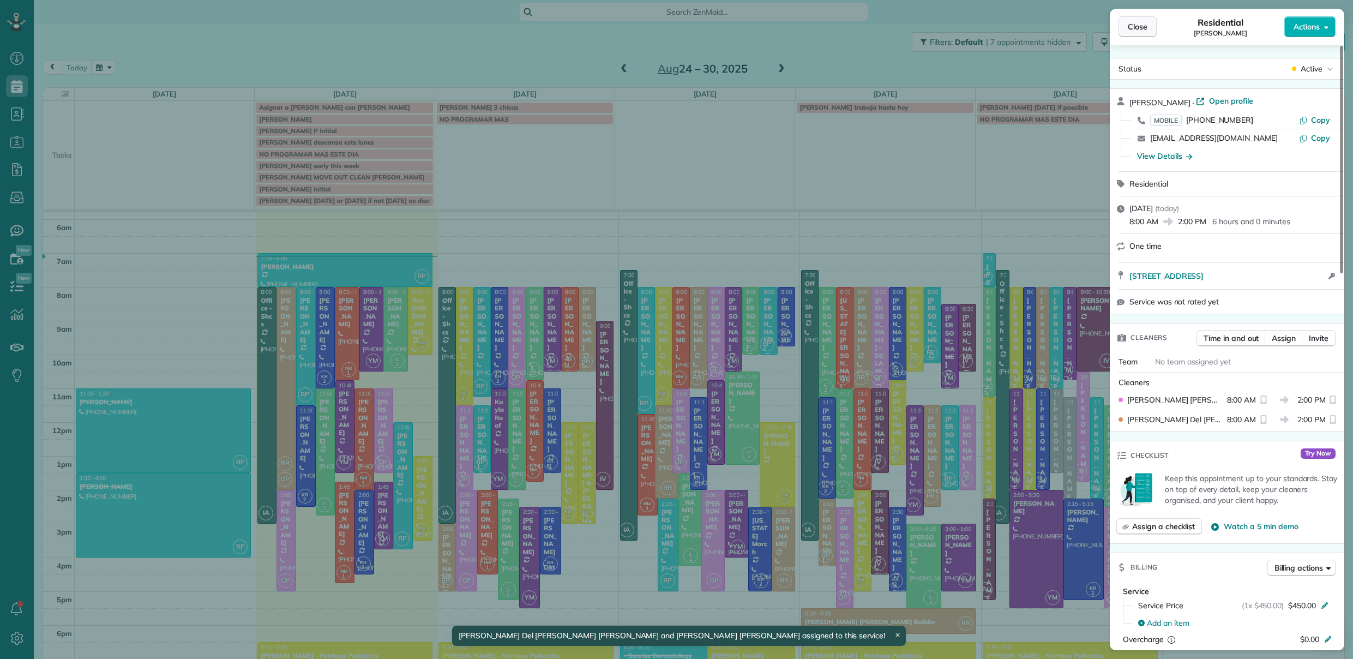
click at [1136, 29] on span "Close" at bounding box center [1138, 26] width 20 height 11
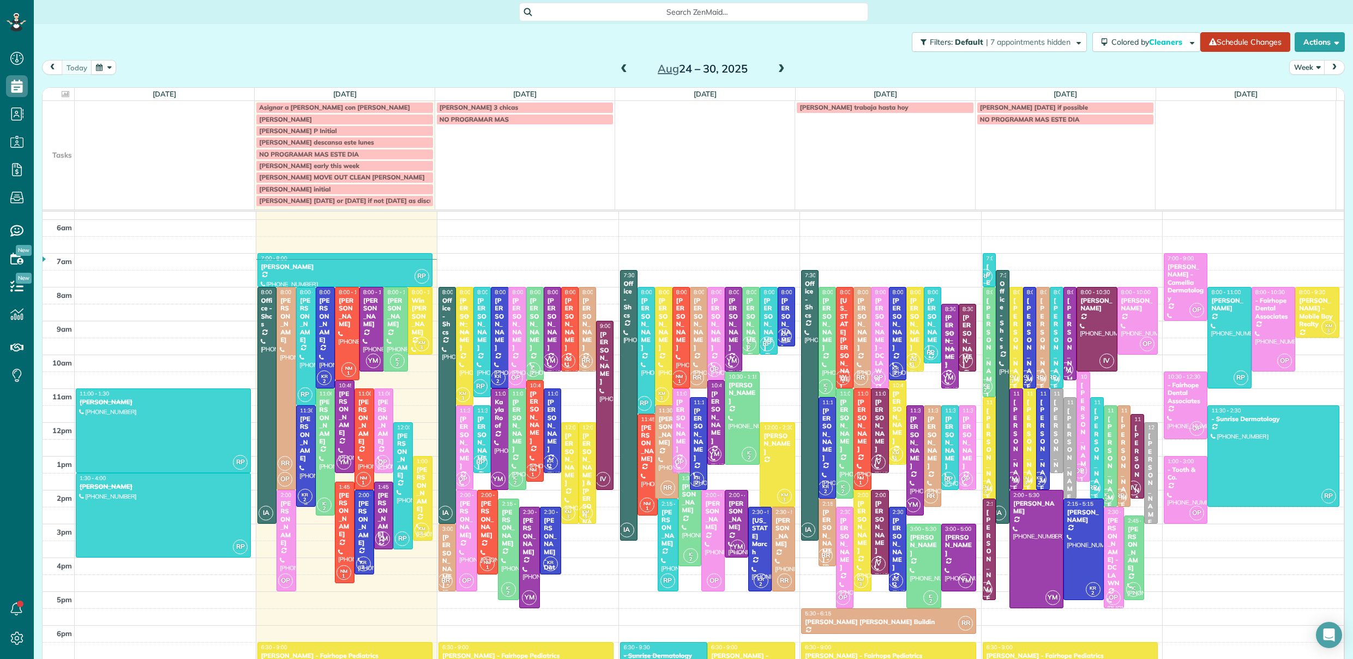
click at [303, 435] on div "Jeanna Rice" at bounding box center [305, 438] width 13 height 47
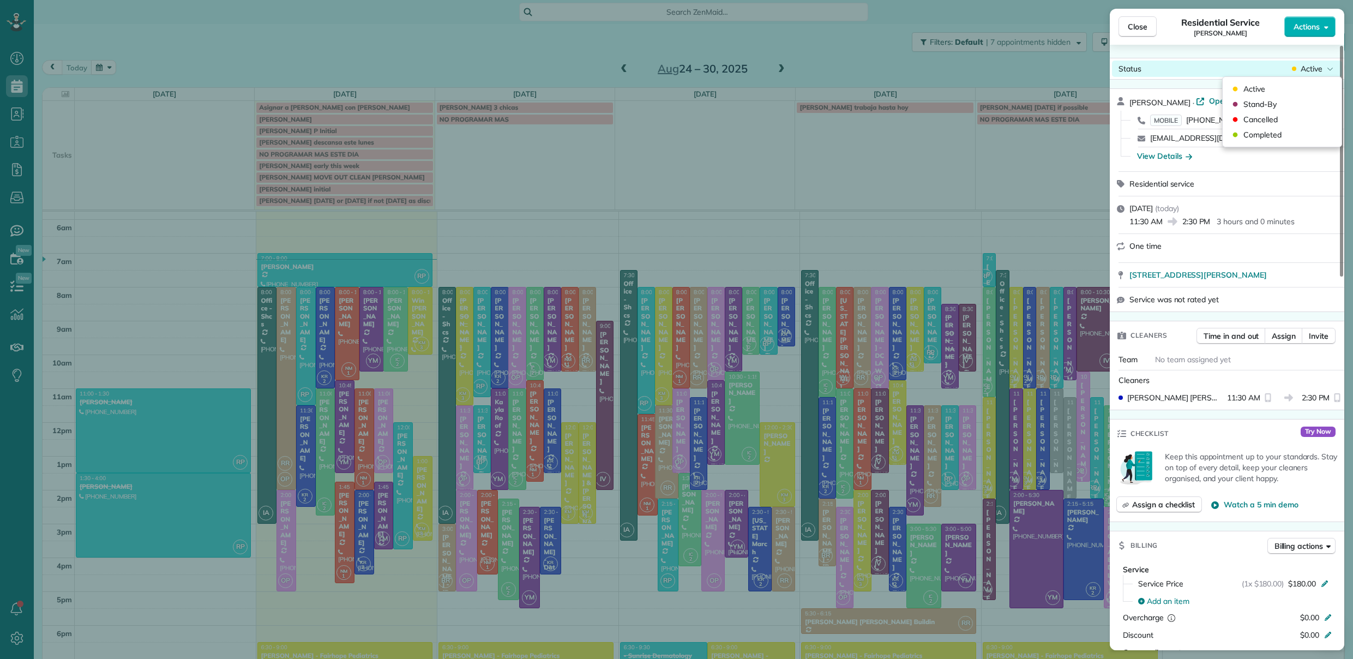
click at [1319, 69] on span "Active" at bounding box center [1312, 68] width 22 height 11
click at [1281, 117] on div "Cancelled" at bounding box center [1282, 119] width 110 height 15
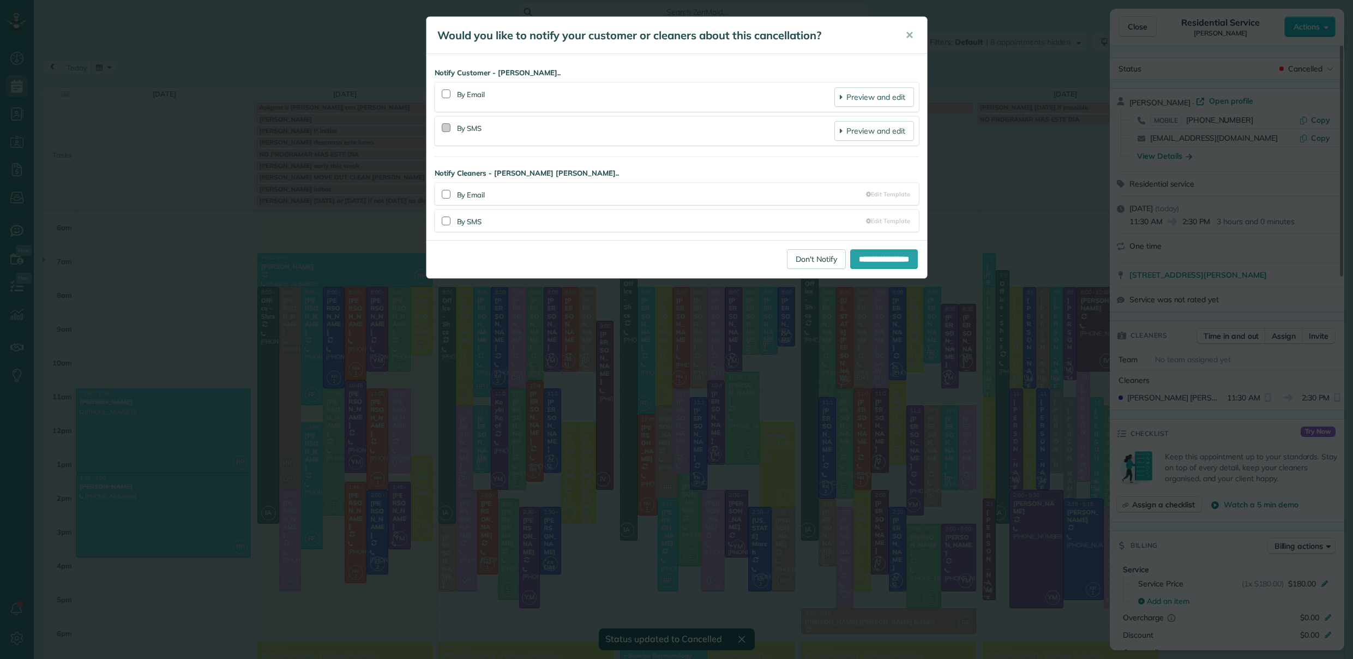
click at [446, 129] on div at bounding box center [446, 127] width 9 height 9
click at [445, 220] on div at bounding box center [446, 221] width 9 height 9
click at [896, 255] on input "**********" at bounding box center [884, 259] width 68 height 20
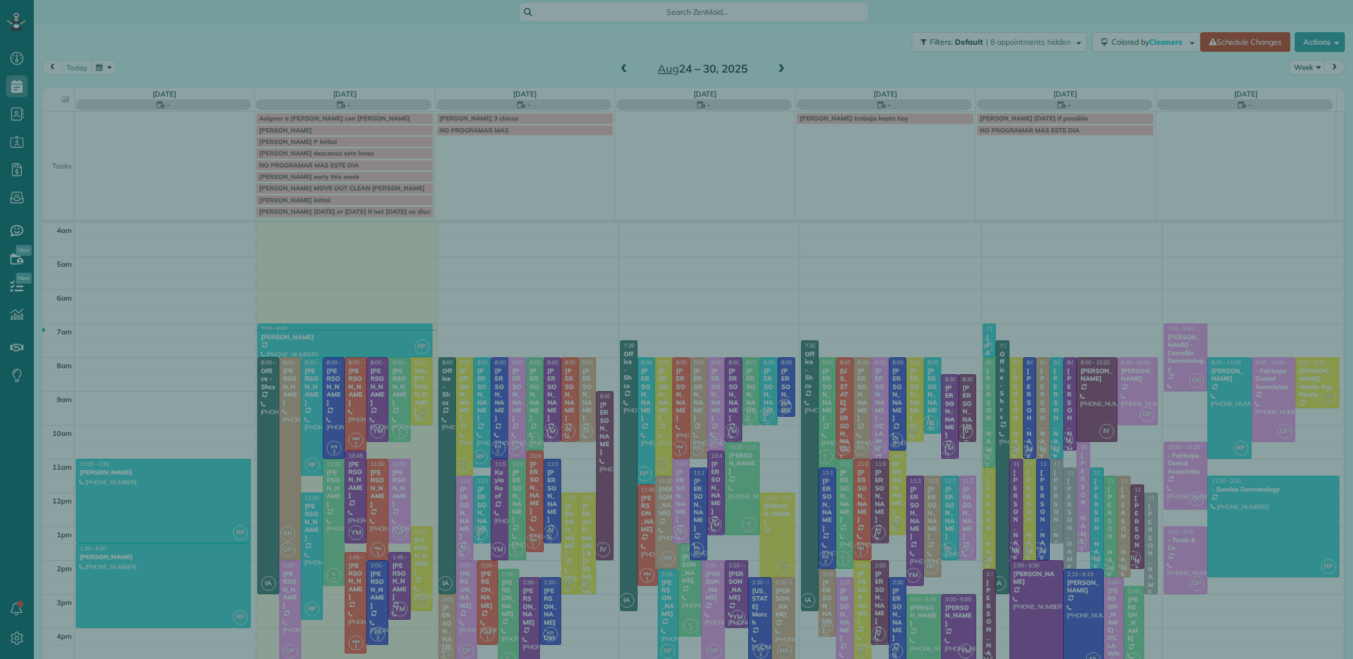
scroll to position [70, 0]
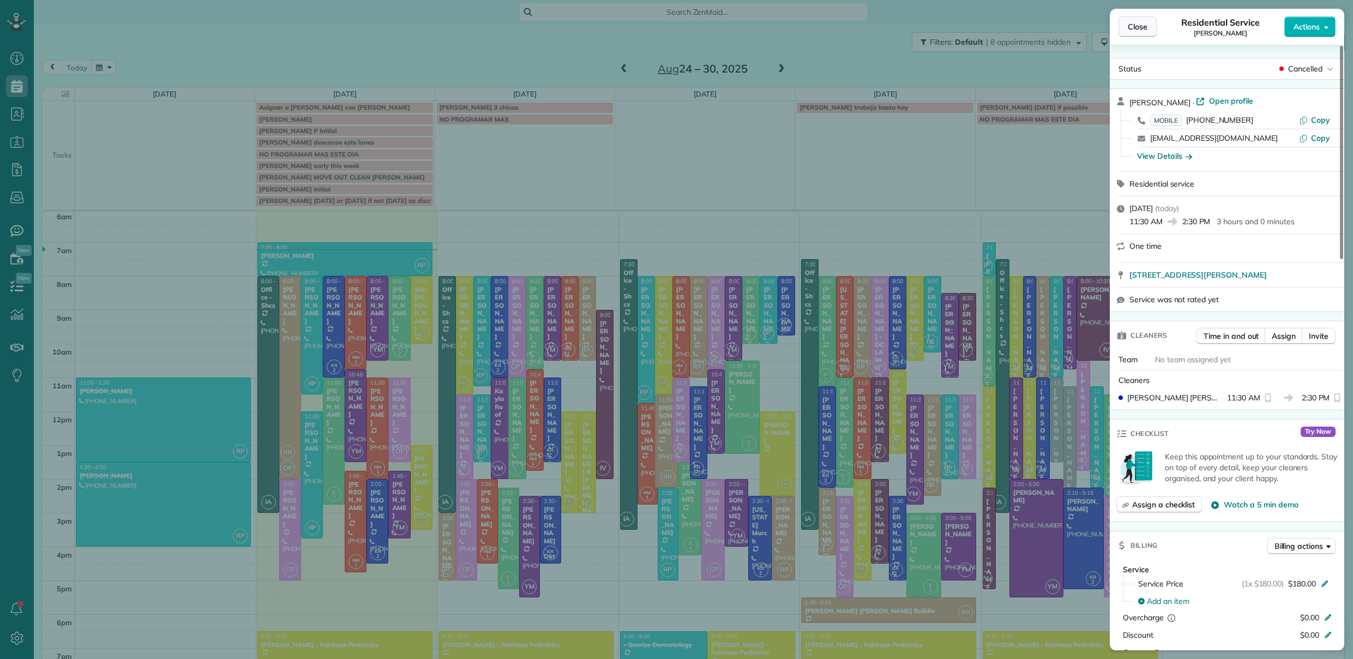
click at [1143, 18] on button "Close" at bounding box center [1138, 26] width 38 height 21
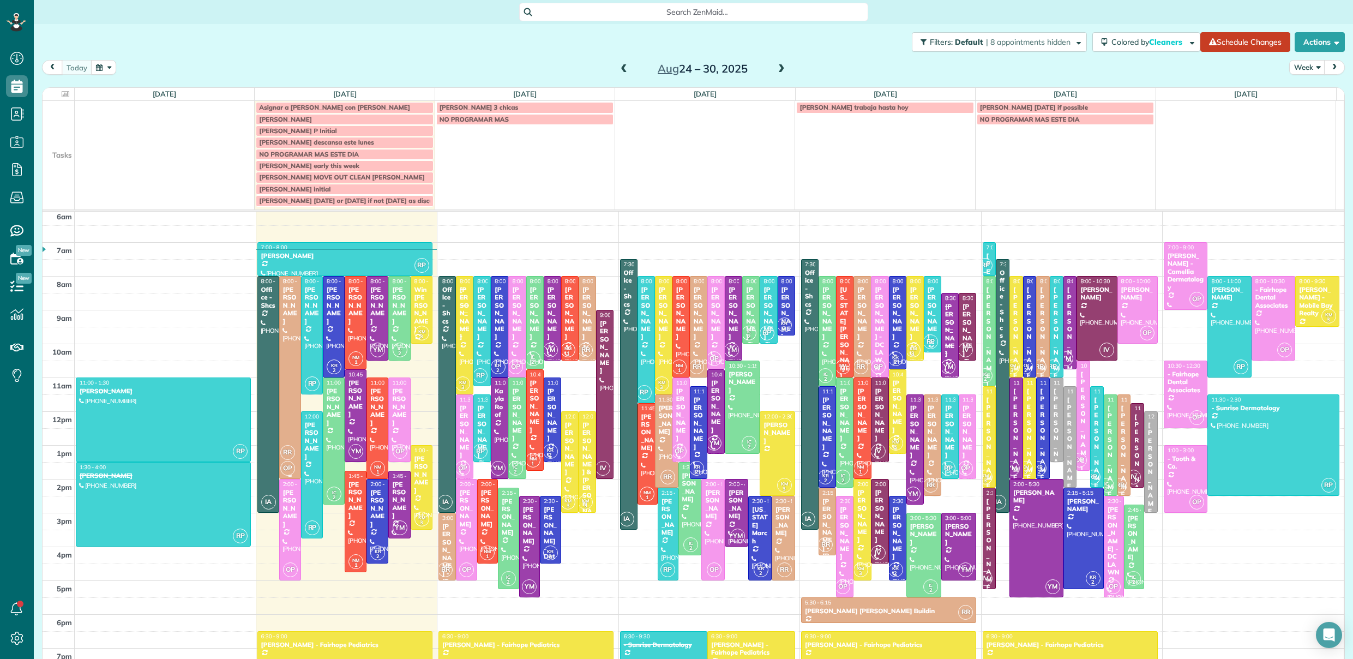
click at [283, 380] on div at bounding box center [290, 378] width 21 height 202
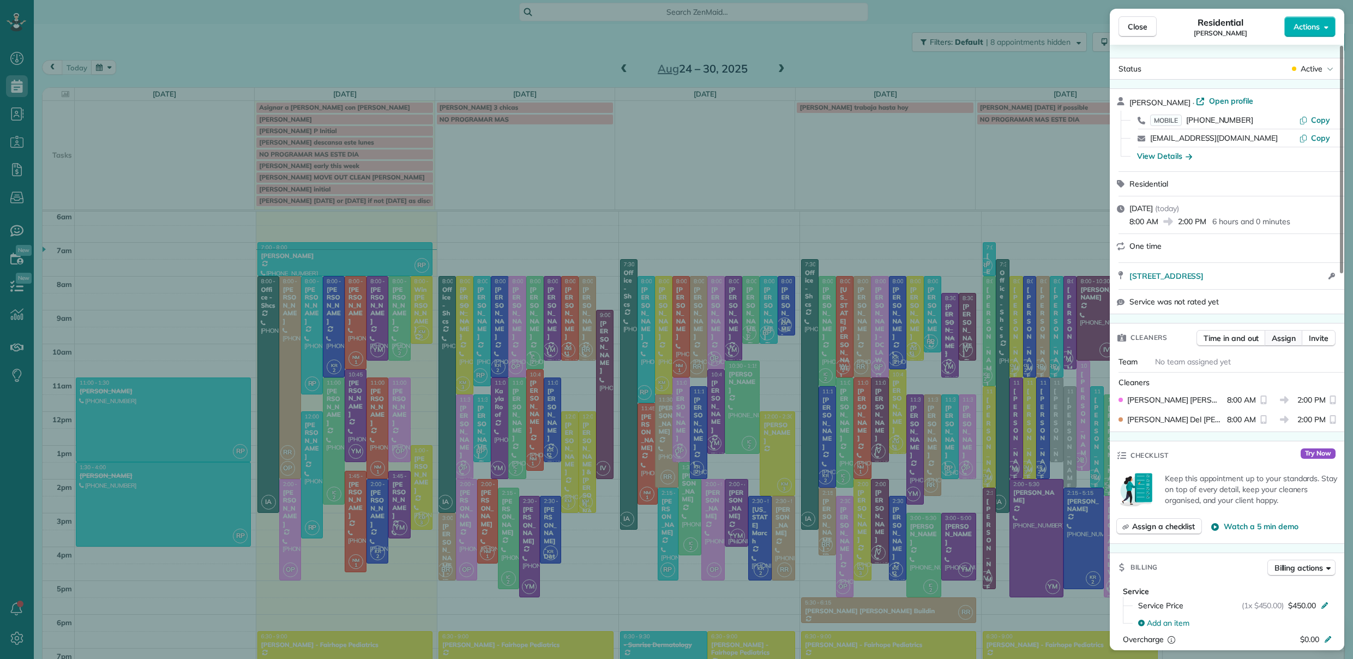
click at [1296, 339] on button "Assign" at bounding box center [1284, 338] width 38 height 16
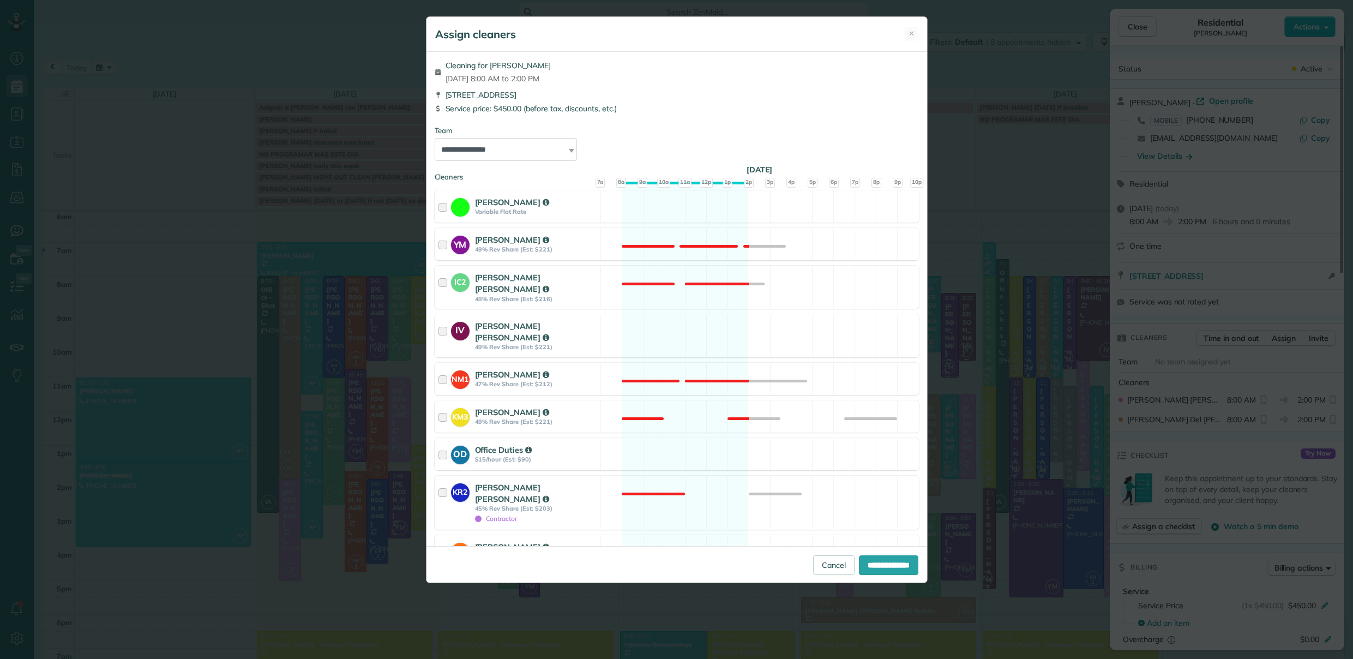
click at [1146, 25] on div "**********" at bounding box center [676, 329] width 1353 height 659
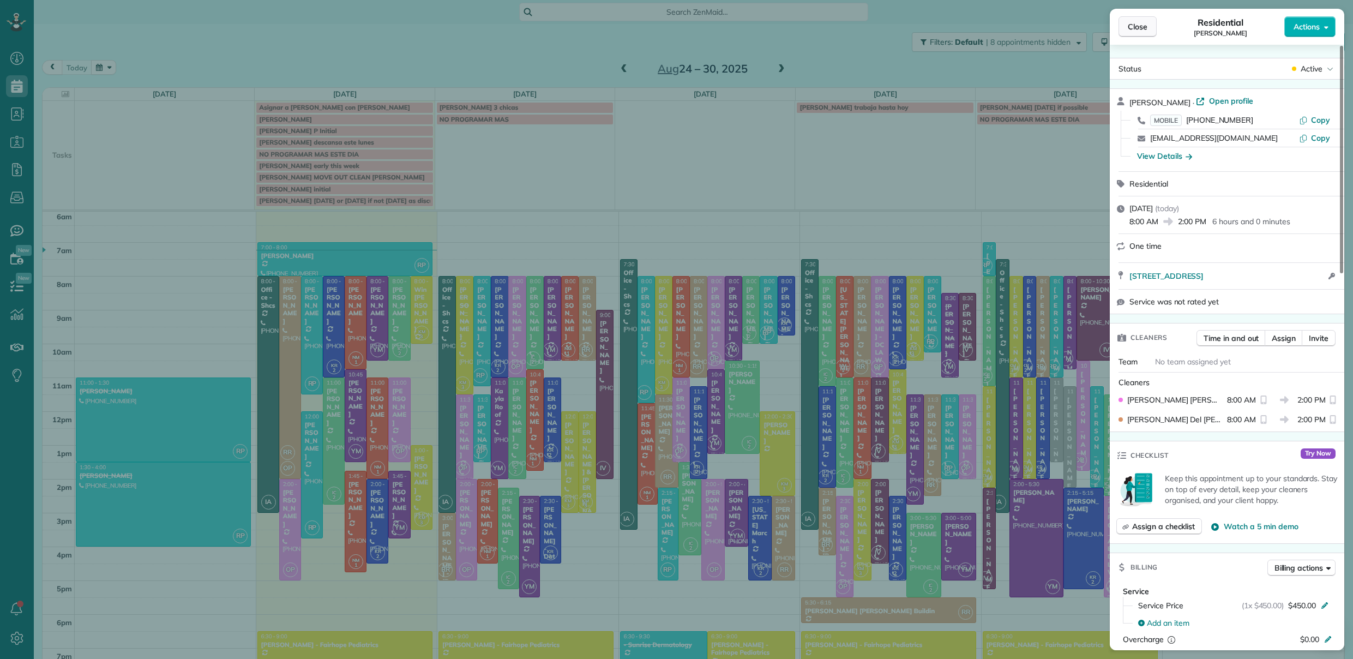
click at [1143, 28] on span "Close" at bounding box center [1138, 26] width 20 height 11
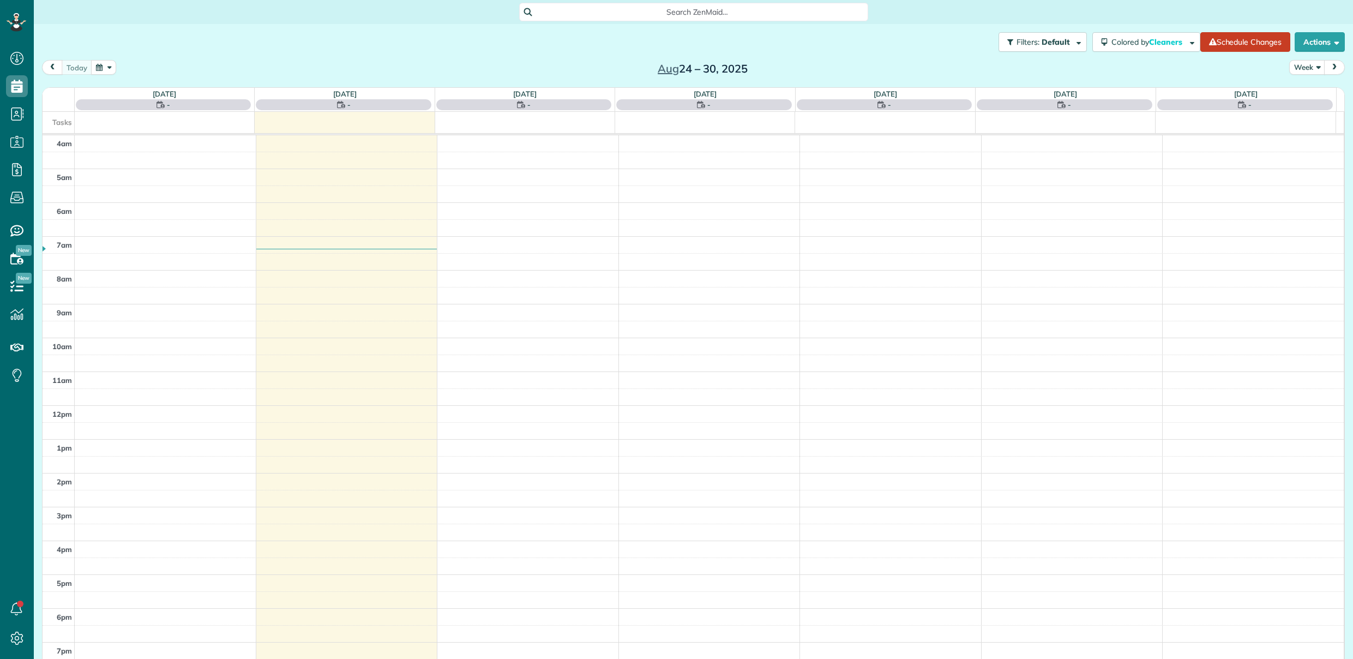
scroll to position [70, 0]
